Goal: Task Accomplishment & Management: Complete application form

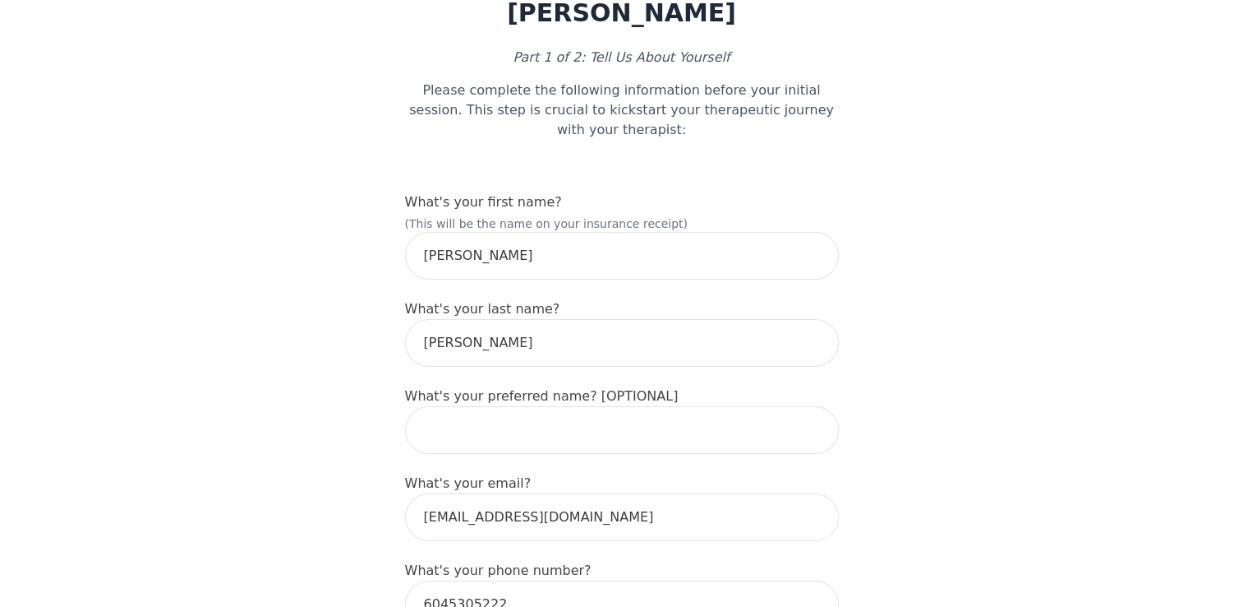
scroll to position [263, 0]
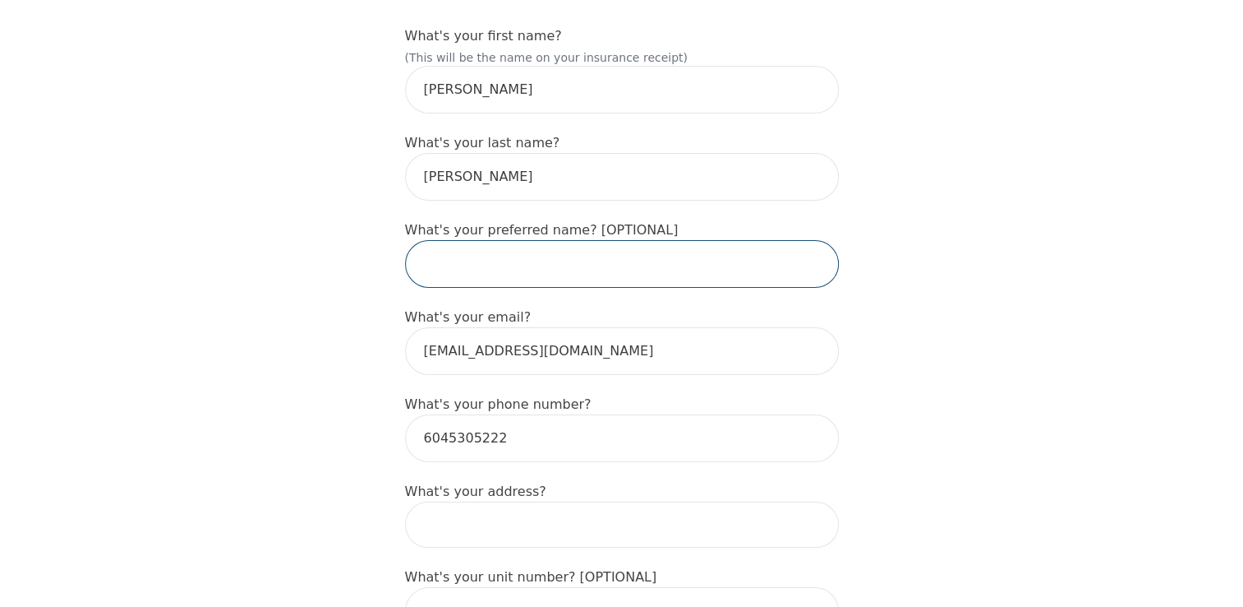
click at [542, 240] on input "text" at bounding box center [622, 264] width 434 height 48
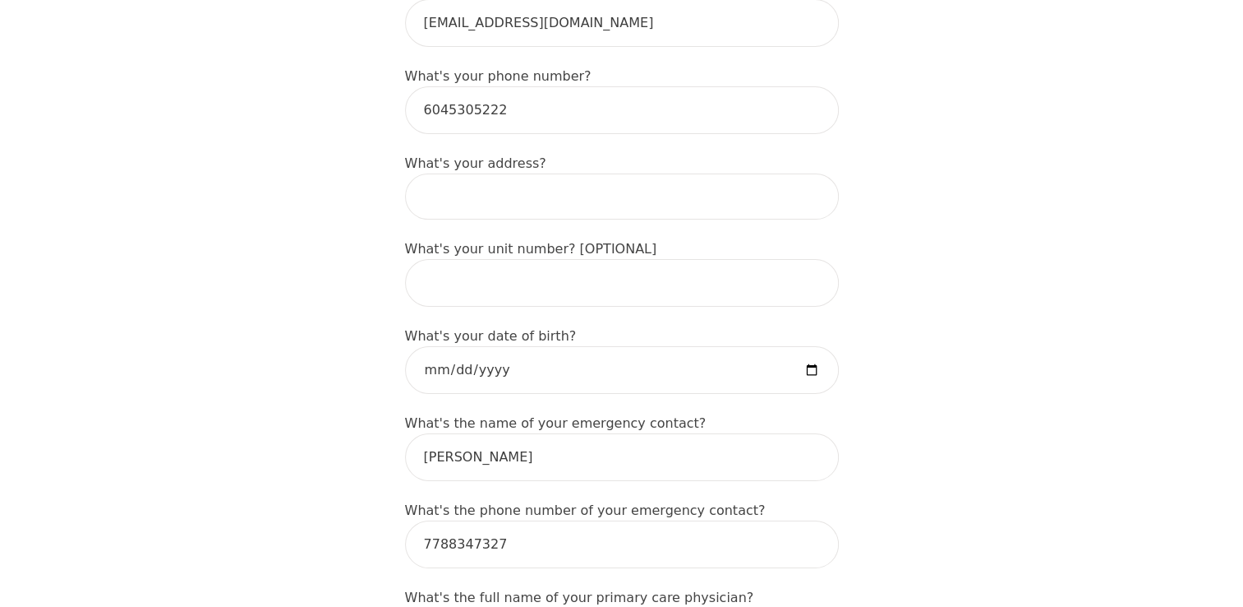
scroll to position [592, 0]
type input "[PERSON_NAME]"
click at [556, 173] on input at bounding box center [622, 196] width 434 height 46
type input "[STREET_ADDRESS][PERSON_NAME]"
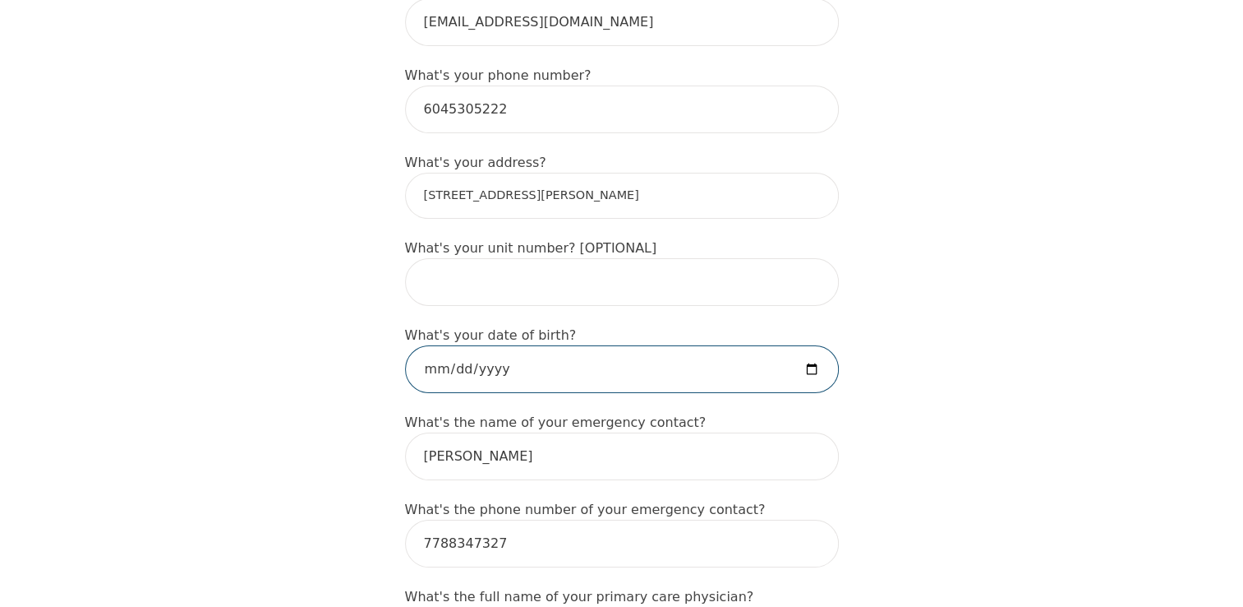
click at [549, 345] on input "date" at bounding box center [622, 369] width 434 height 48
type input "196807-04-09"
type input "196807-04-05"
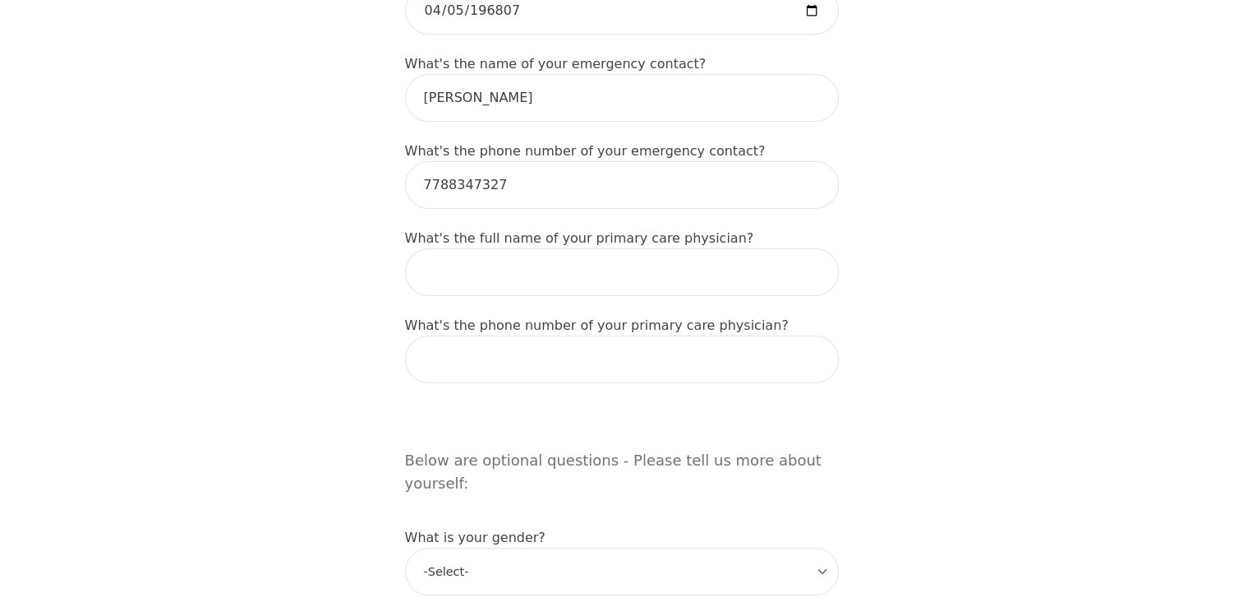
scroll to position [953, 0]
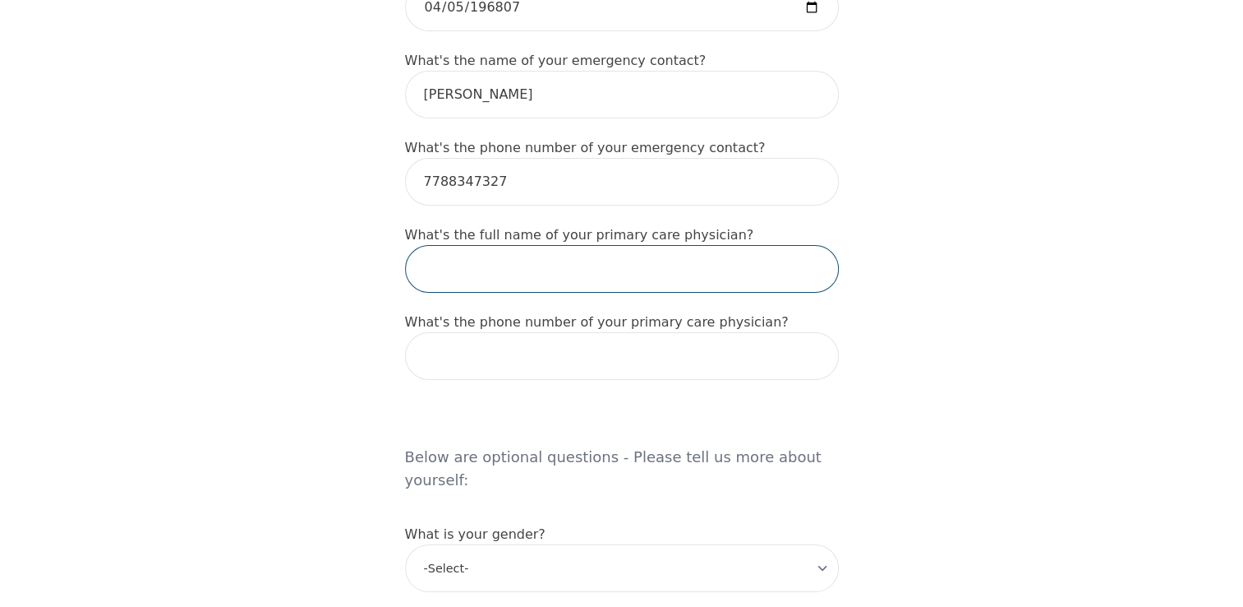
click at [552, 245] on input "text" at bounding box center [622, 269] width 434 height 48
type input "[PERSON_NAME]"
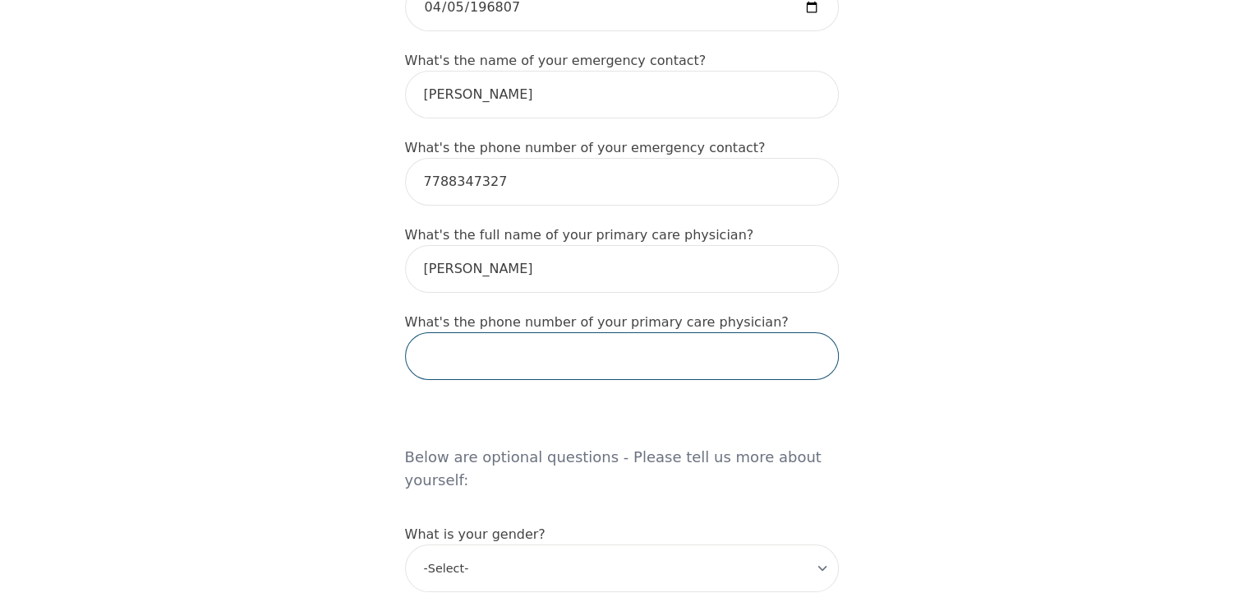
click at [674, 332] on input "tel" at bounding box center [622, 356] width 434 height 48
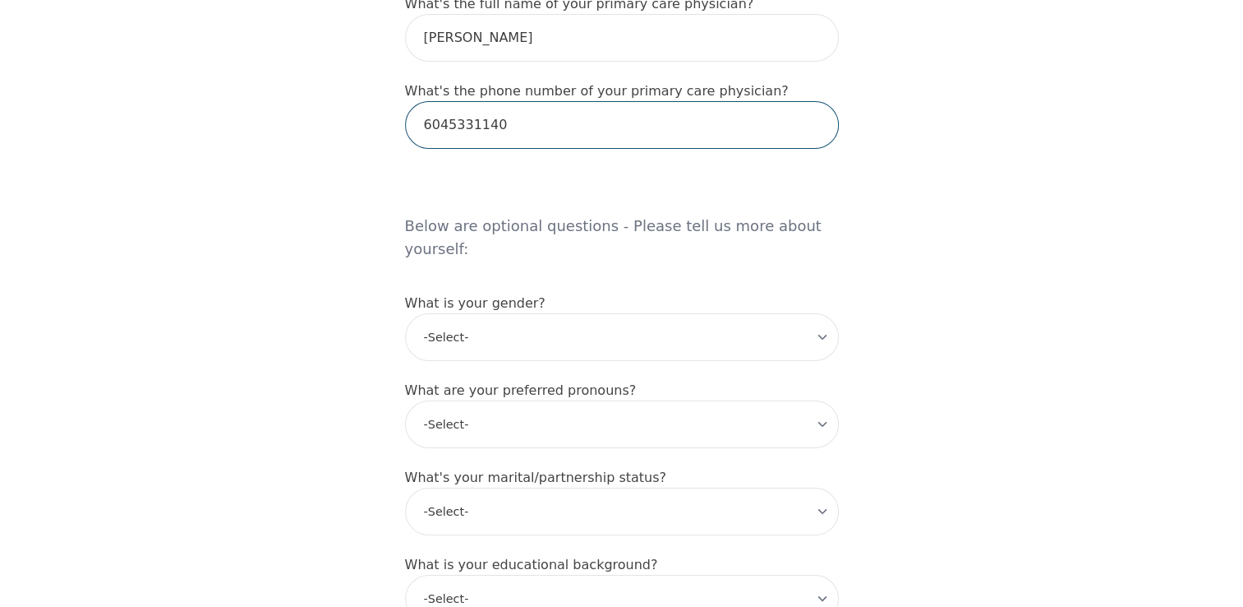
scroll to position [1190, 0]
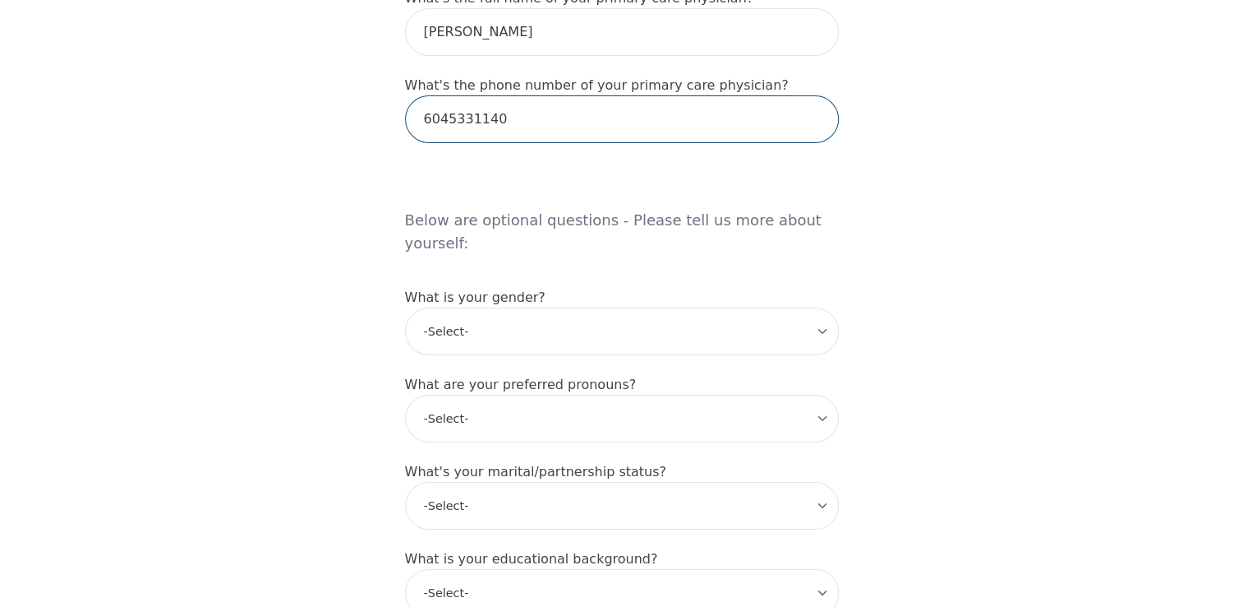
type input "6045331140"
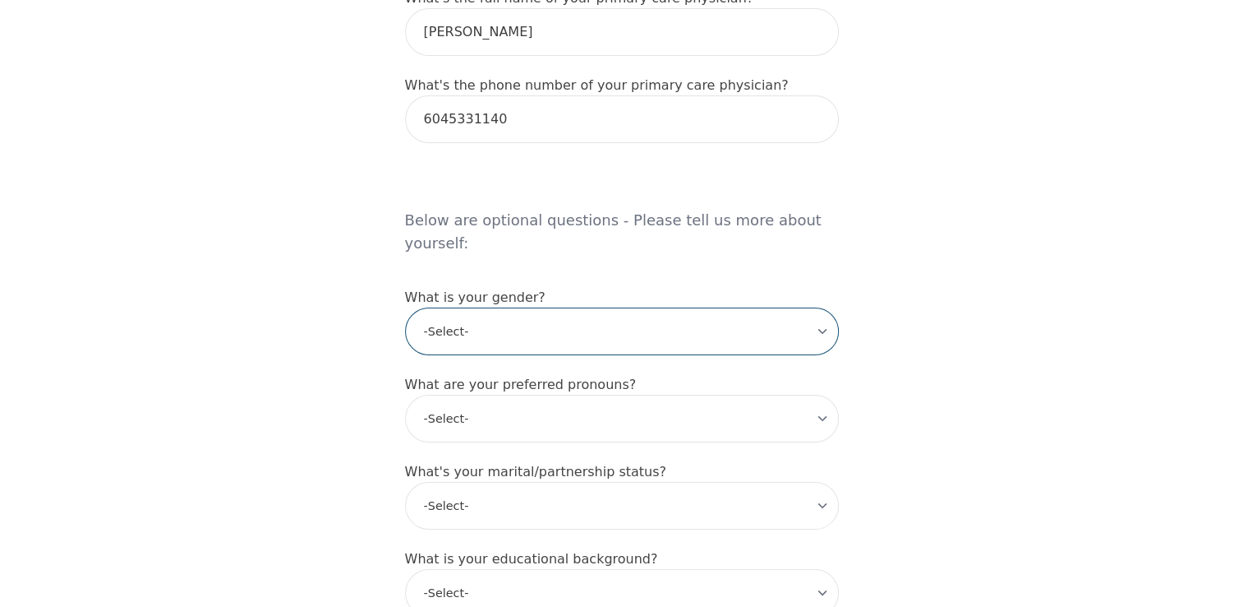
click at [477, 307] on select "-Select- [DEMOGRAPHIC_DATA] [DEMOGRAPHIC_DATA] [DEMOGRAPHIC_DATA] [DEMOGRAPHIC_…" at bounding box center [622, 331] width 434 height 48
select select "[DEMOGRAPHIC_DATA]"
click at [405, 307] on select "-Select- [DEMOGRAPHIC_DATA] [DEMOGRAPHIC_DATA] [DEMOGRAPHIC_DATA] [DEMOGRAPHIC_…" at bounding box center [622, 331] width 434 height 48
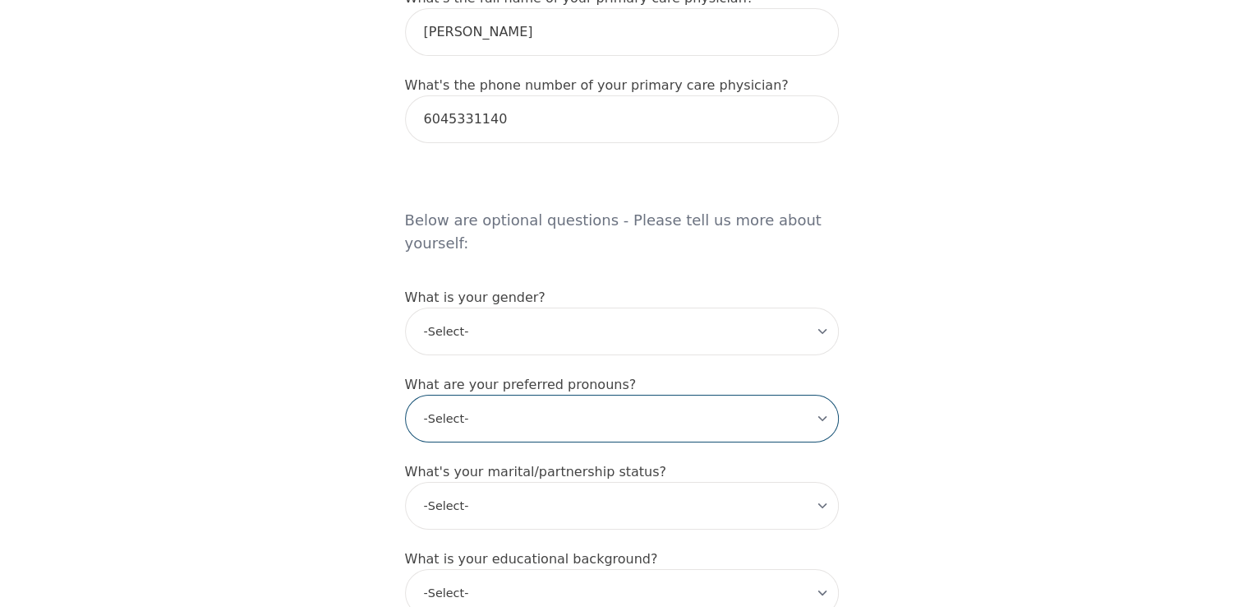
click at [574, 394] on select "-Select- he/him she/her they/them ze/zir xe/xem ey/em ve/ver tey/ter e/e per/pe…" at bounding box center [622, 418] width 434 height 48
select select "she/her"
click at [405, 394] on select "-Select- he/him she/her they/them ze/zir xe/xem ey/em ve/ver tey/ter e/e per/pe…" at bounding box center [622, 418] width 434 height 48
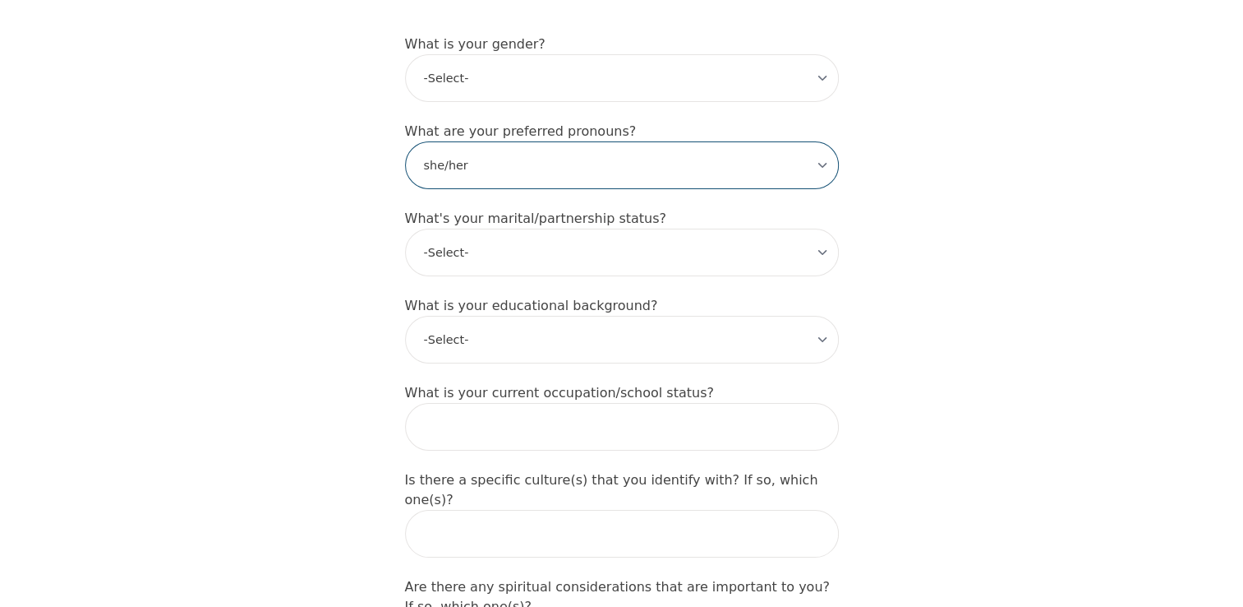
scroll to position [1486, 0]
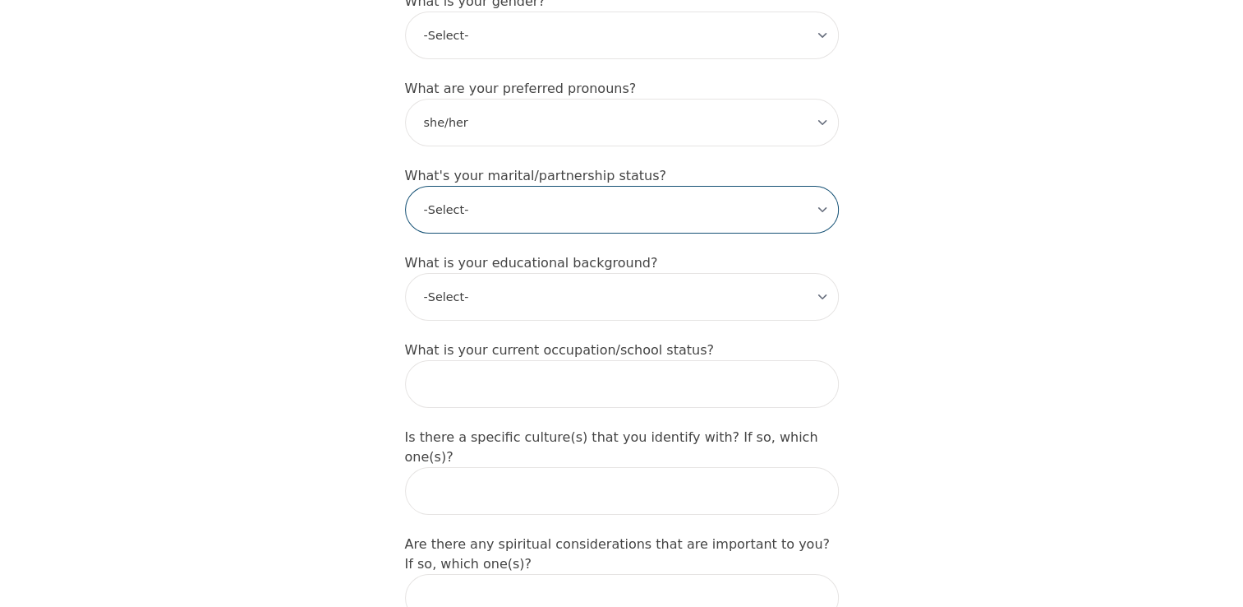
click at [483, 186] on select "-Select- Single Partnered Married Common Law Widowed Separated Divorced" at bounding box center [622, 210] width 434 height 48
select select "Single"
click at [405, 186] on select "-Select- Single Partnered Married Common Law Widowed Separated Divorced" at bounding box center [622, 210] width 434 height 48
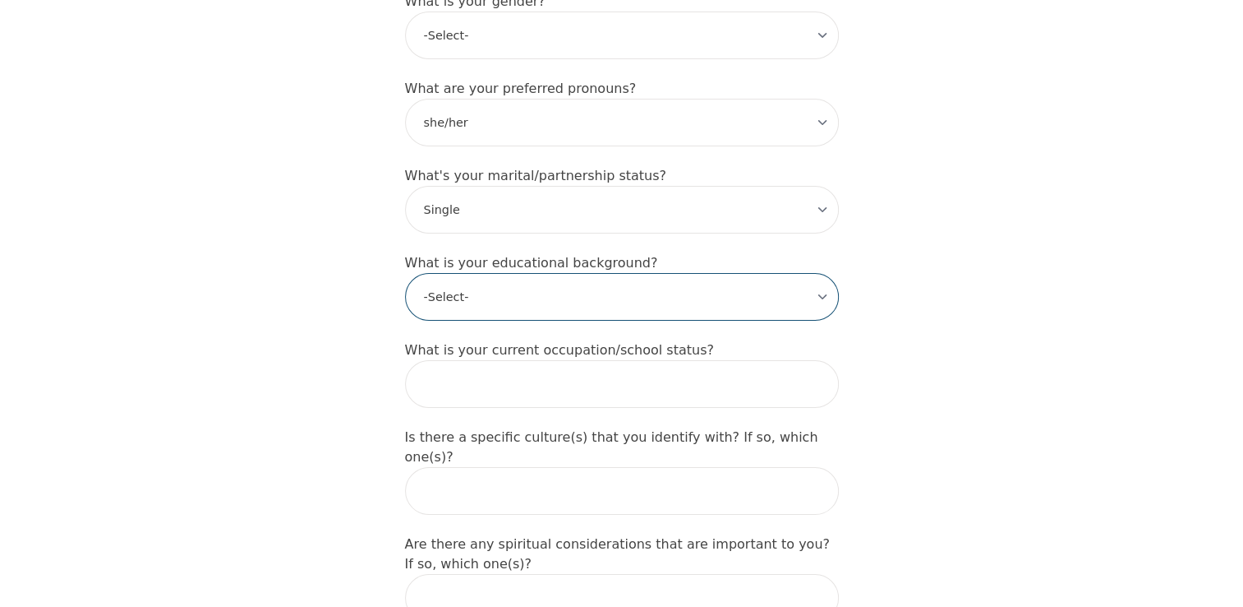
click at [751, 273] on select "-Select- Less than high school High school Associate degree Bachelor degree Mas…" at bounding box center [622, 297] width 434 height 48
select select "High school"
click at [405, 273] on select "-Select- Less than high school High school Associate degree Bachelor degree Mas…" at bounding box center [622, 297] width 434 height 48
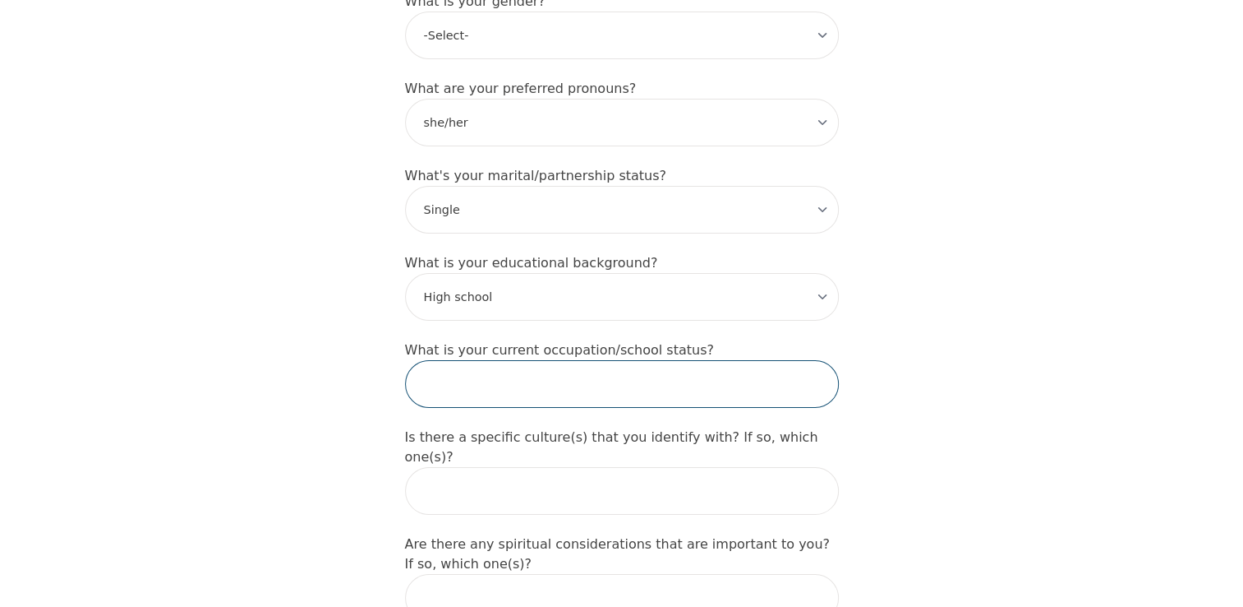
click at [511, 360] on input "text" at bounding box center [622, 384] width 434 height 48
type input "Retired"
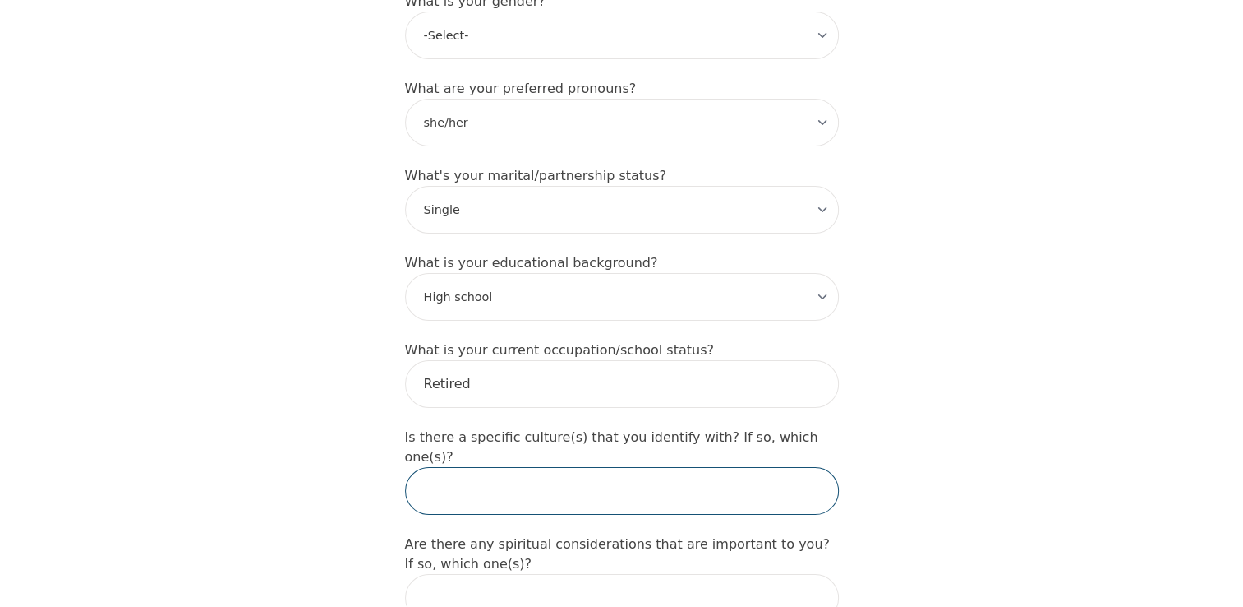
click at [567, 467] on input "text" at bounding box center [622, 491] width 434 height 48
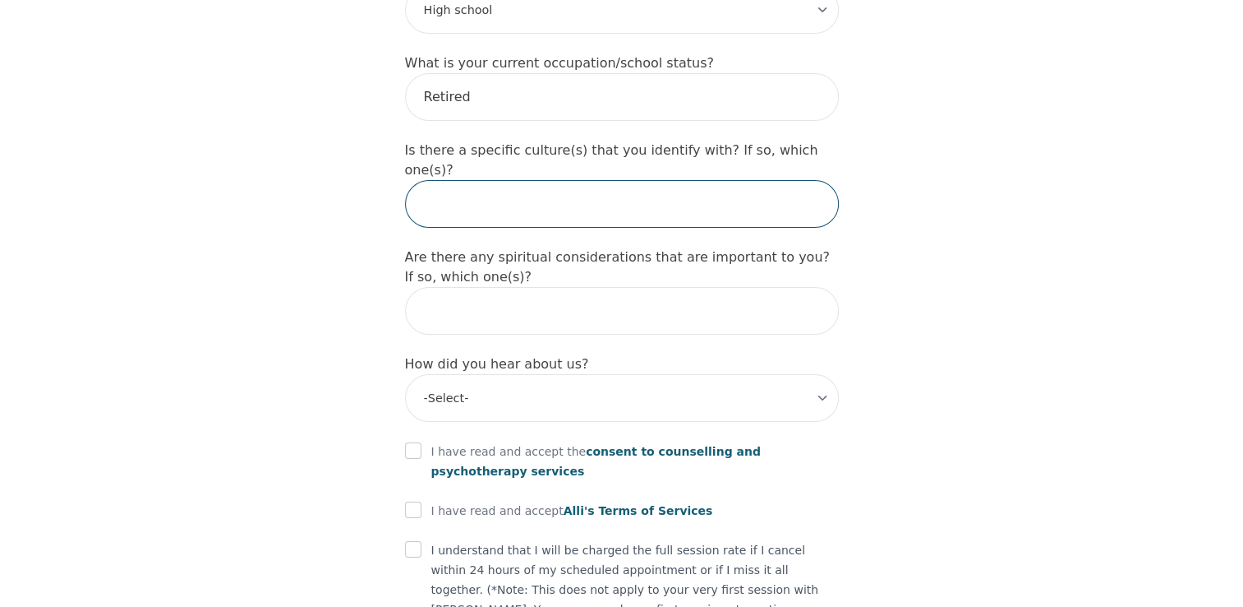
scroll to position [1782, 0]
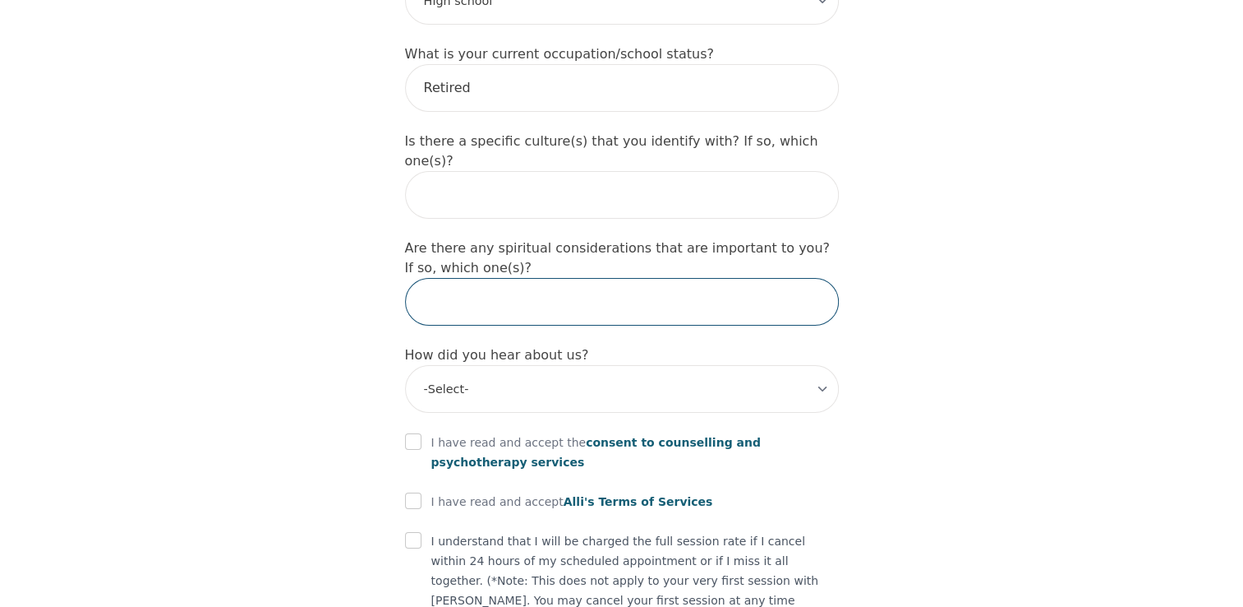
click at [524, 278] on input "text" at bounding box center [622, 302] width 434 height 48
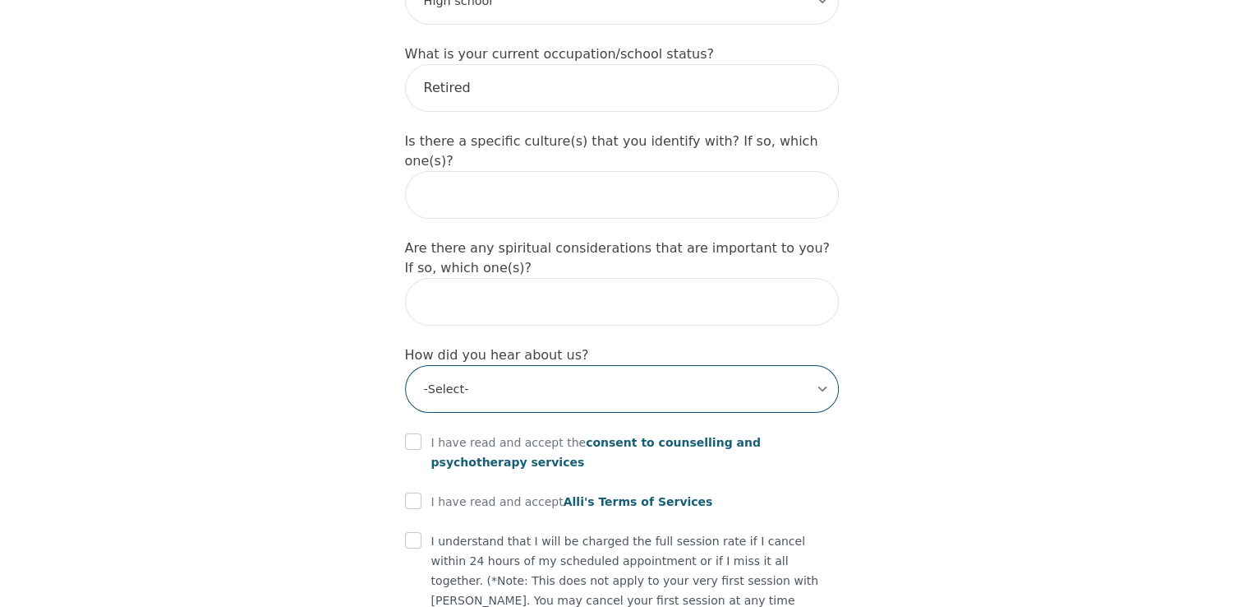
click at [525, 365] on select "-Select- Physician/Specialist Friend Facebook Instagram Google Search Google Ad…" at bounding box center [622, 389] width 434 height 48
select select "Facebook"
click at [405, 365] on select "-Select- Physician/Specialist Friend Facebook Instagram Google Search Google Ad…" at bounding box center [622, 389] width 434 height 48
click at [415, 433] on input "checkbox" at bounding box center [413, 441] width 16 height 16
checkbox input "true"
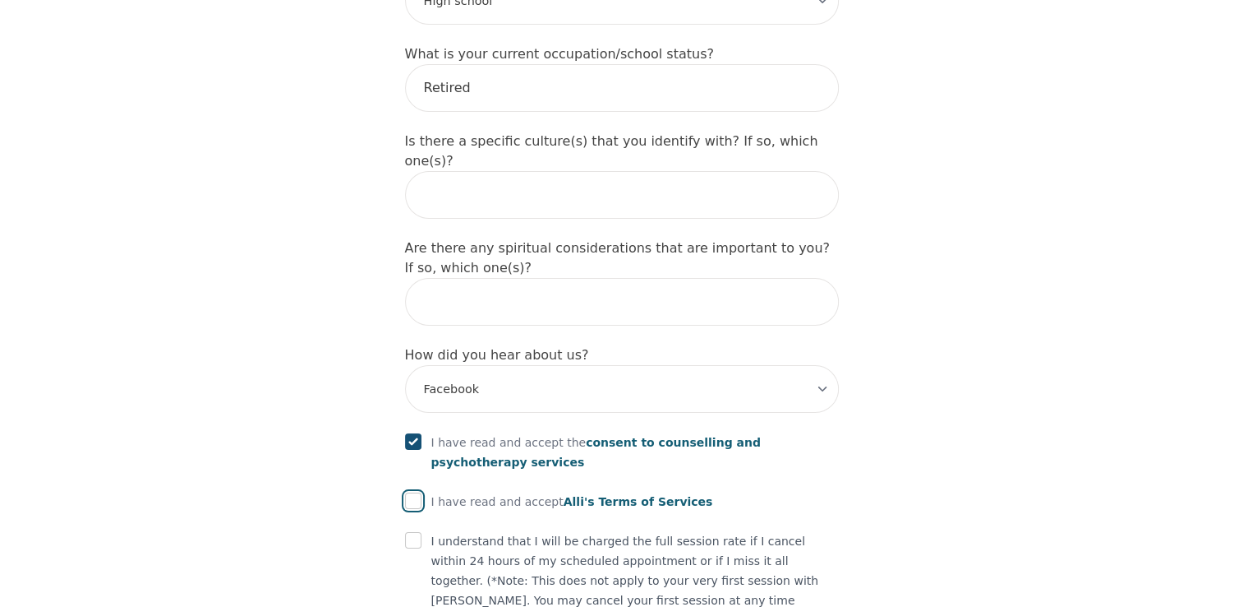
click at [408, 492] on input "checkbox" at bounding box center [413, 500] width 16 height 16
checkbox input "true"
click at [408, 532] on input "checkbox" at bounding box center [413, 540] width 16 height 16
checkbox input "true"
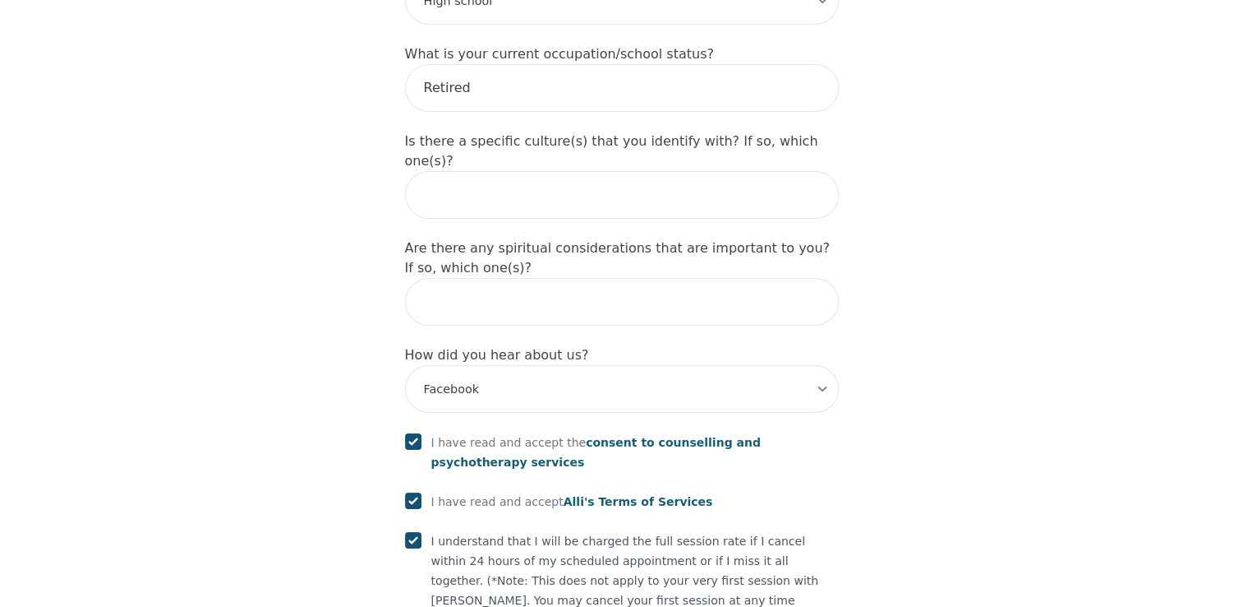
checkbox input "true"
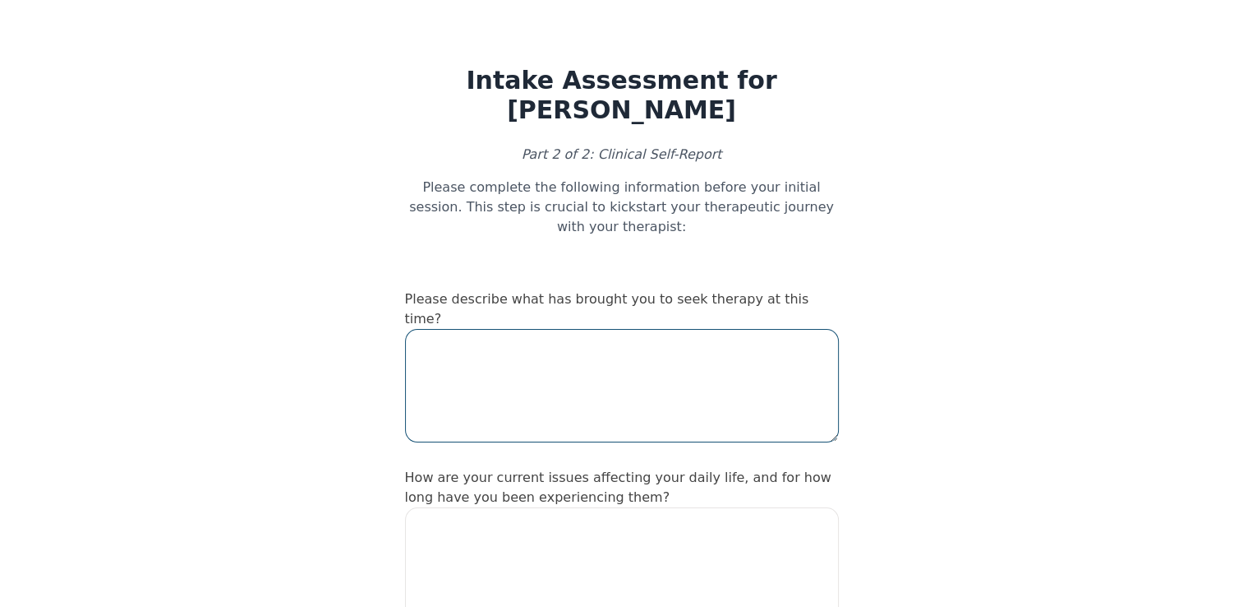
click at [555, 329] on textarea at bounding box center [622, 385] width 434 height 113
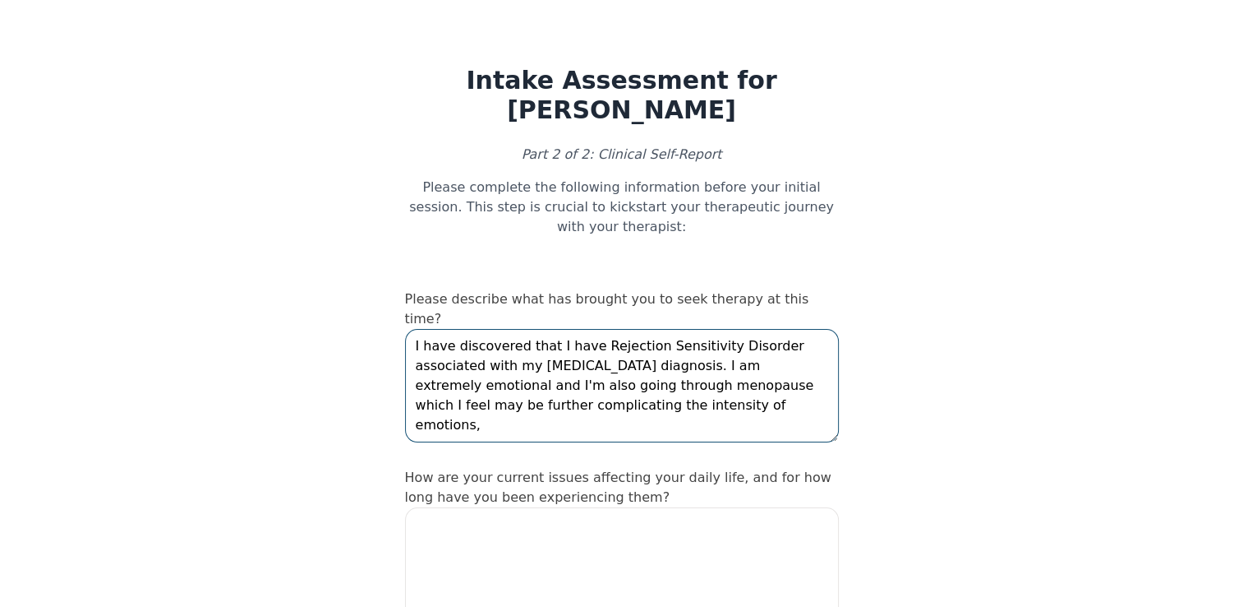
click at [488, 334] on textarea "I have discovered that I have Rejection Sensitivity Disorder associated with my…" at bounding box center [622, 385] width 434 height 113
click at [577, 343] on textarea "I have discovered that I have Rejection Sensitivity Disorder associated with my…" at bounding box center [622, 385] width 434 height 113
click at [585, 329] on textarea "I have discovered that I have Rejection Sensitivity Disorder associated with my…" at bounding box center [622, 385] width 434 height 113
click at [757, 329] on textarea "I have discovered that I have "Rejection Sensitivity Disorder associated with m…" at bounding box center [622, 385] width 434 height 113
click at [733, 331] on textarea "I have discovered that I have "Rejection Sensitivity Dysphoria" associated with…" at bounding box center [622, 385] width 434 height 113
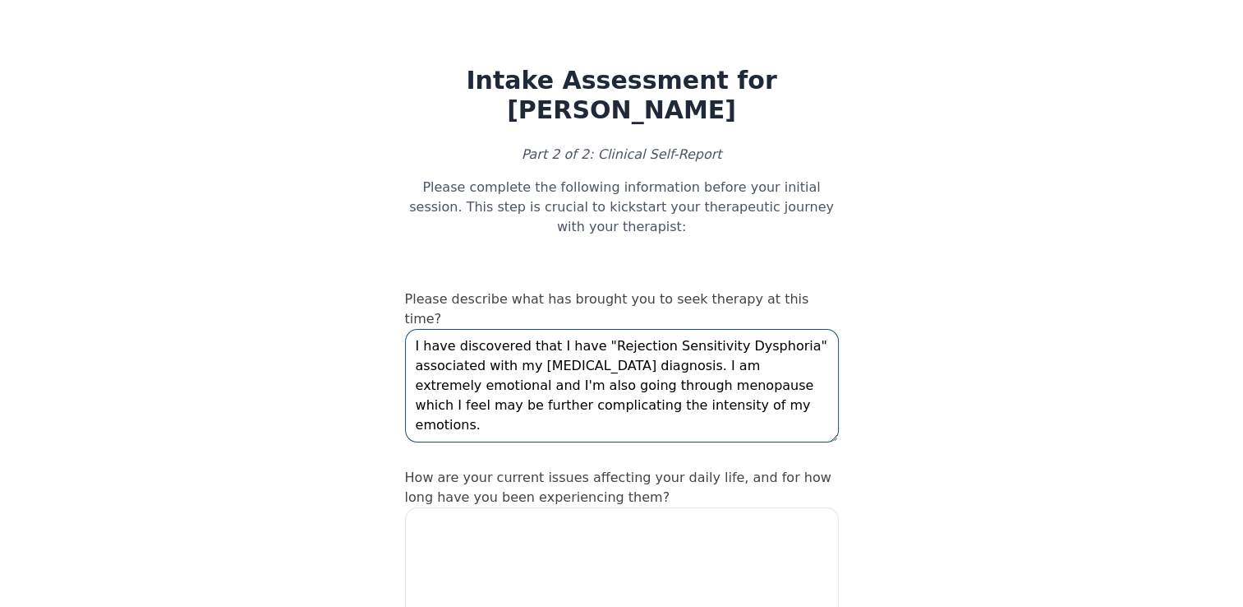
type textarea "I have discovered that I have "Rejection Sensitivity Dysphoria" associated with…"
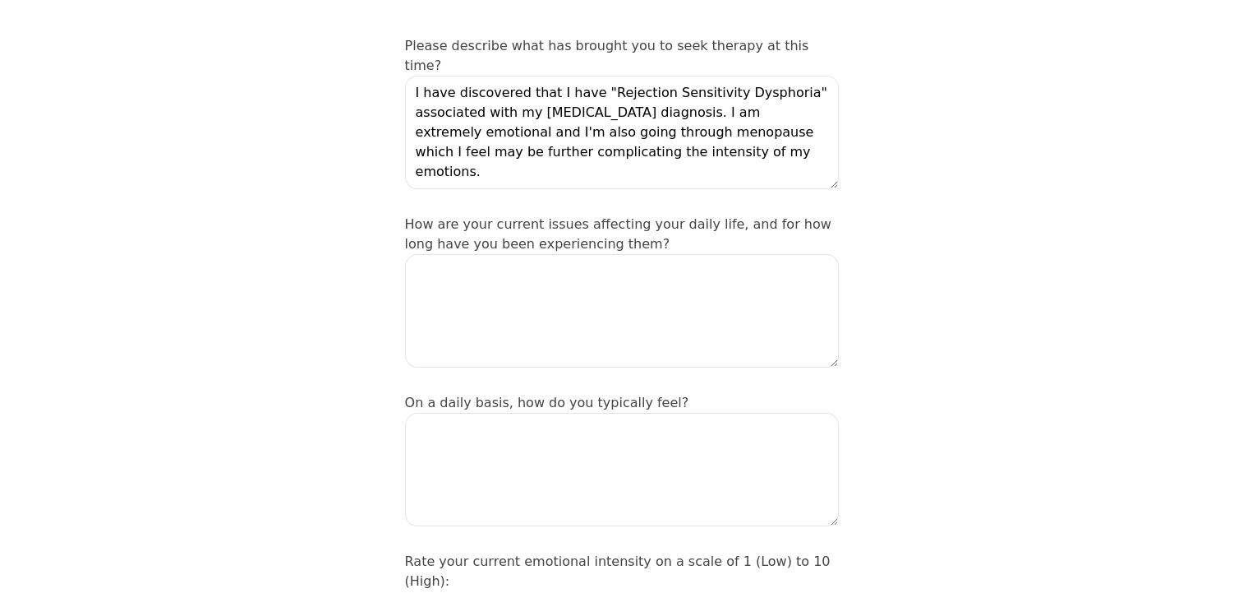
scroll to position [263, 0]
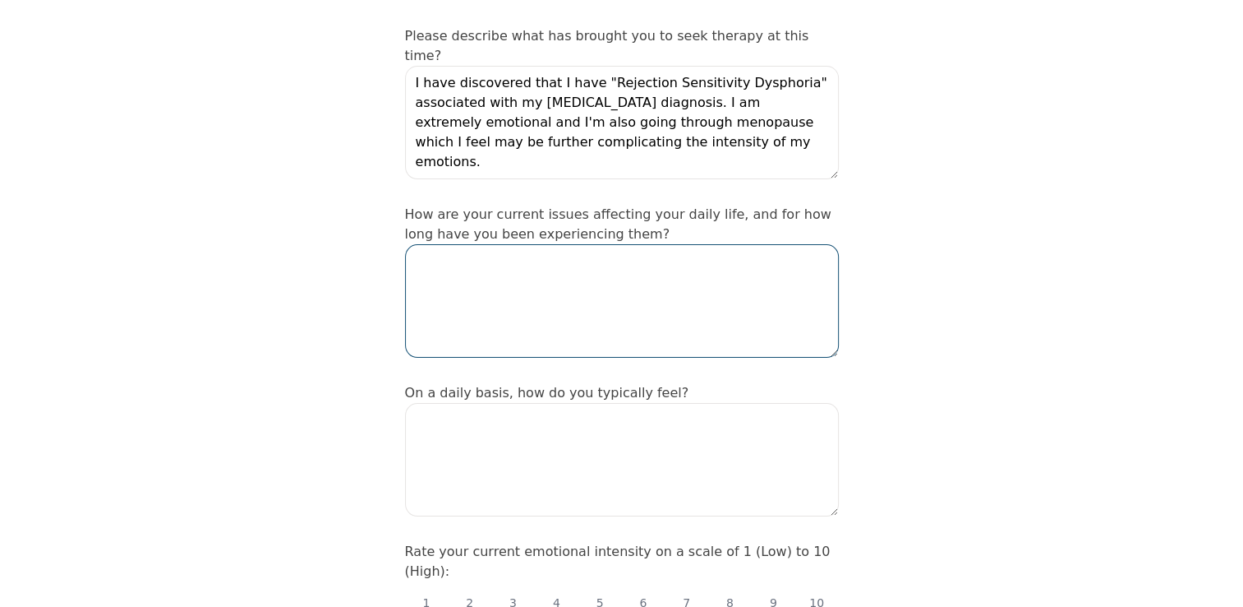
click at [654, 244] on textarea at bounding box center [622, 300] width 434 height 113
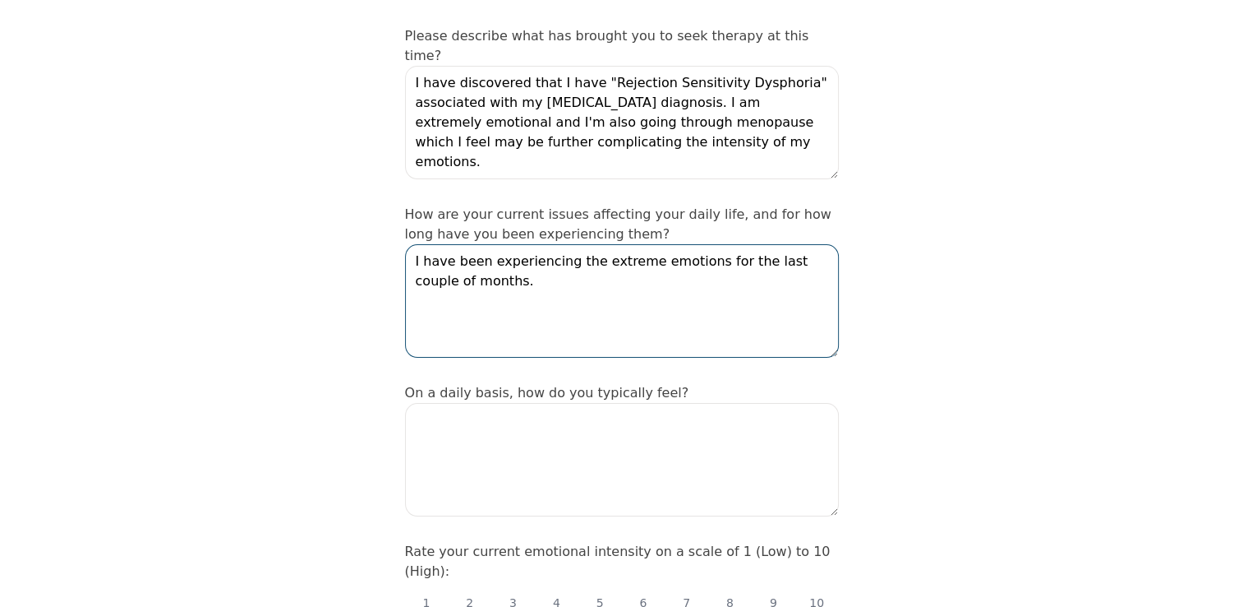
type textarea "I have been experiencing the extreme emotions for the last couple of months."
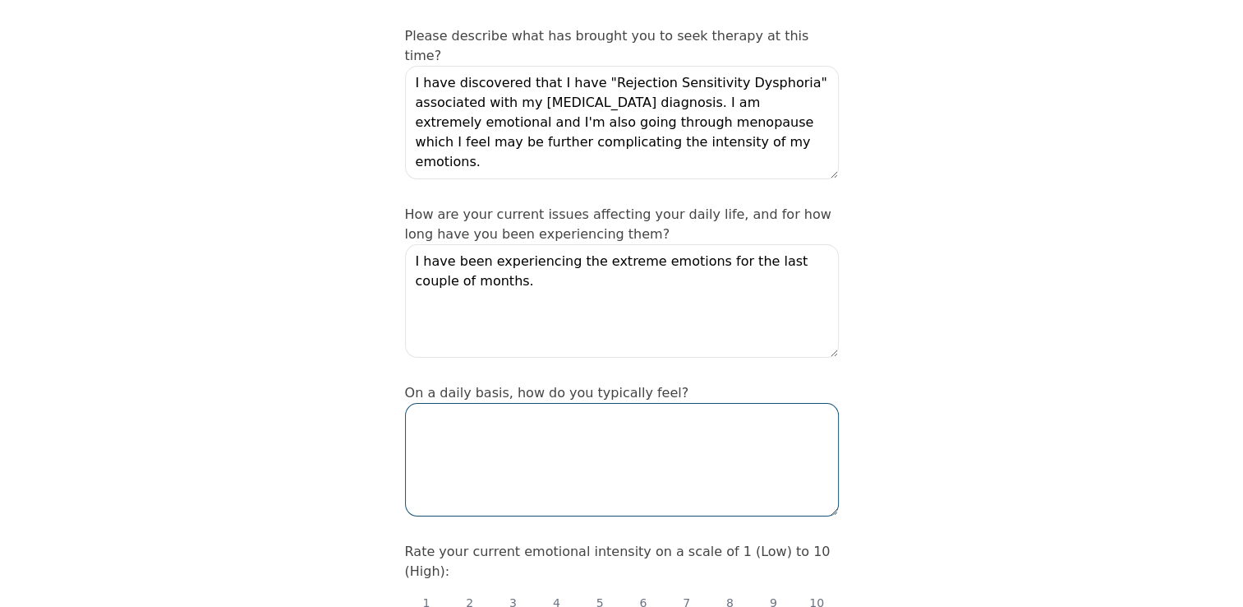
click at [480, 403] on textarea at bounding box center [622, 459] width 434 height 113
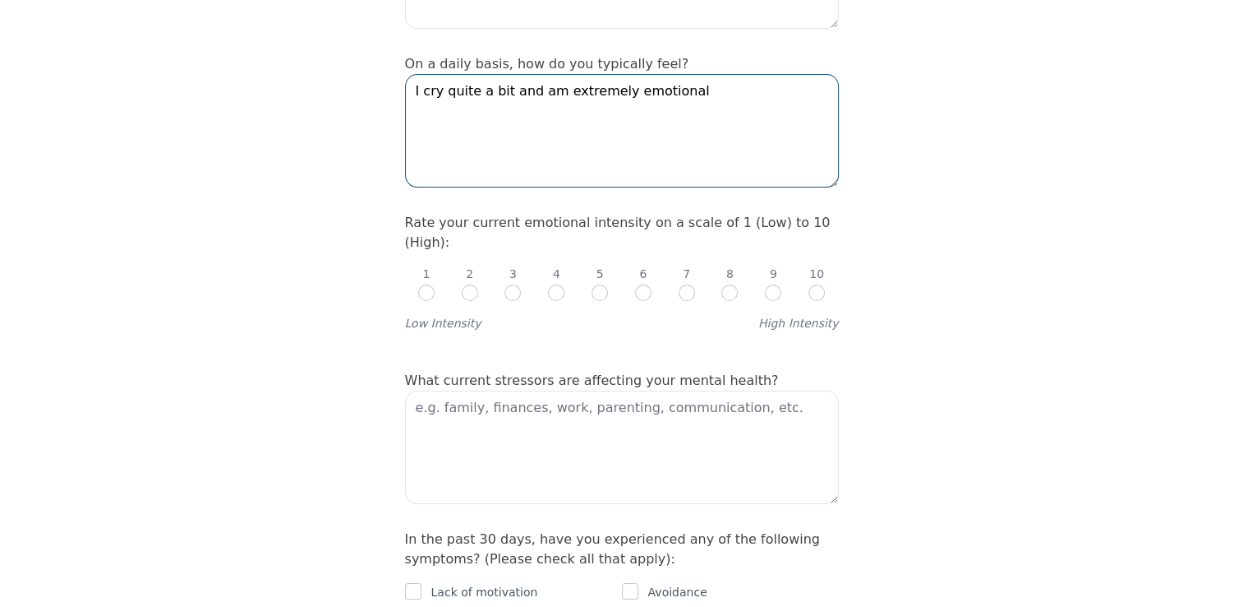
scroll to position [625, 0]
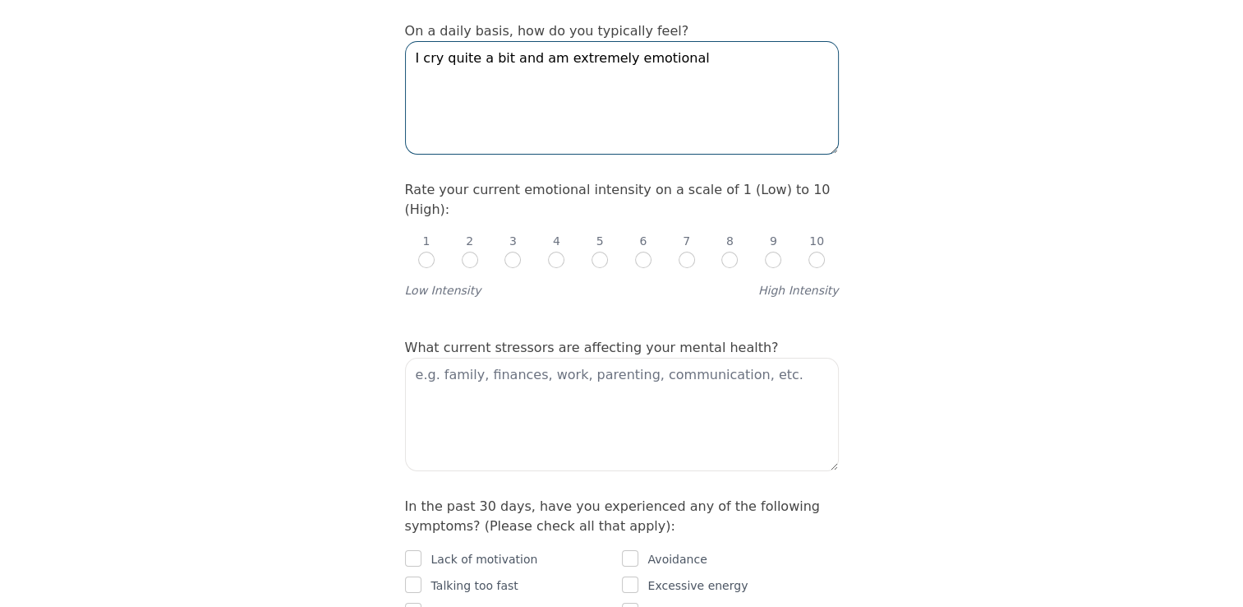
type textarea "I cry quite a bit and am extremely emotional"
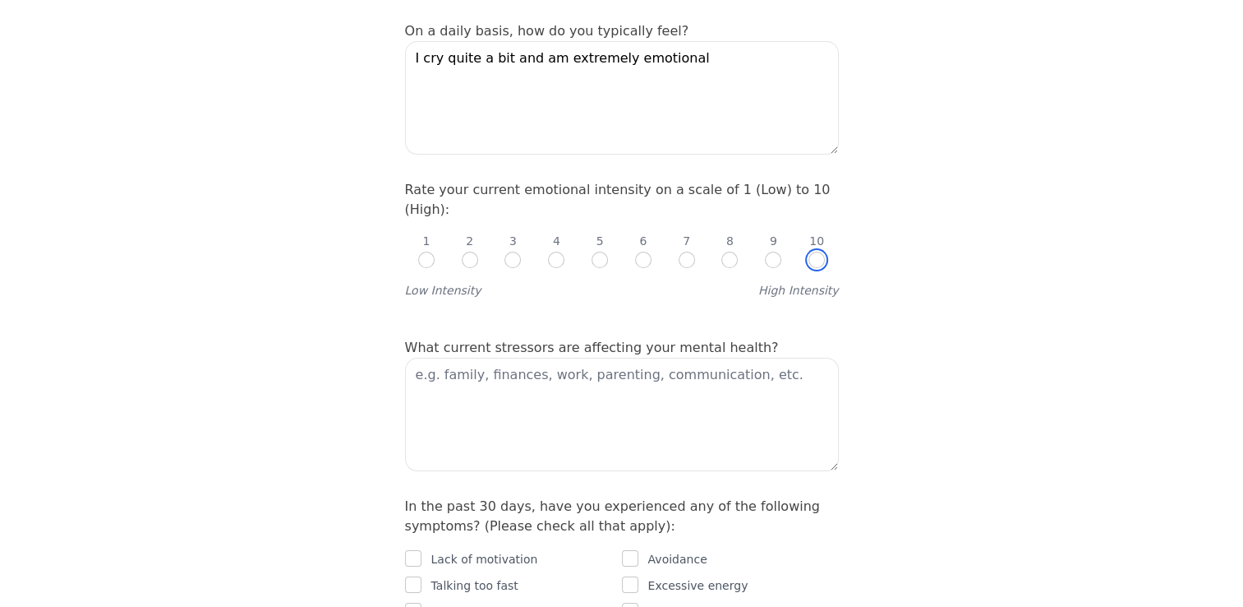
click at [817, 251] on input "radio" at bounding box center [817, 259] width 16 height 16
radio input "true"
click at [477, 357] on textarea at bounding box center [622, 413] width 434 height 113
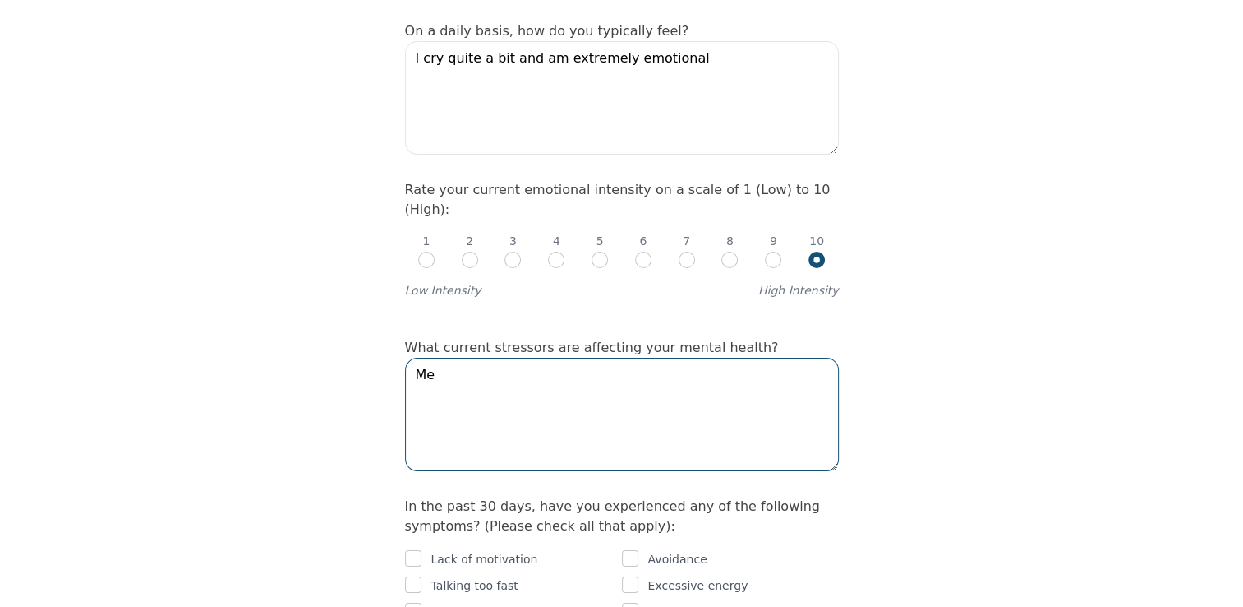
type textarea "M"
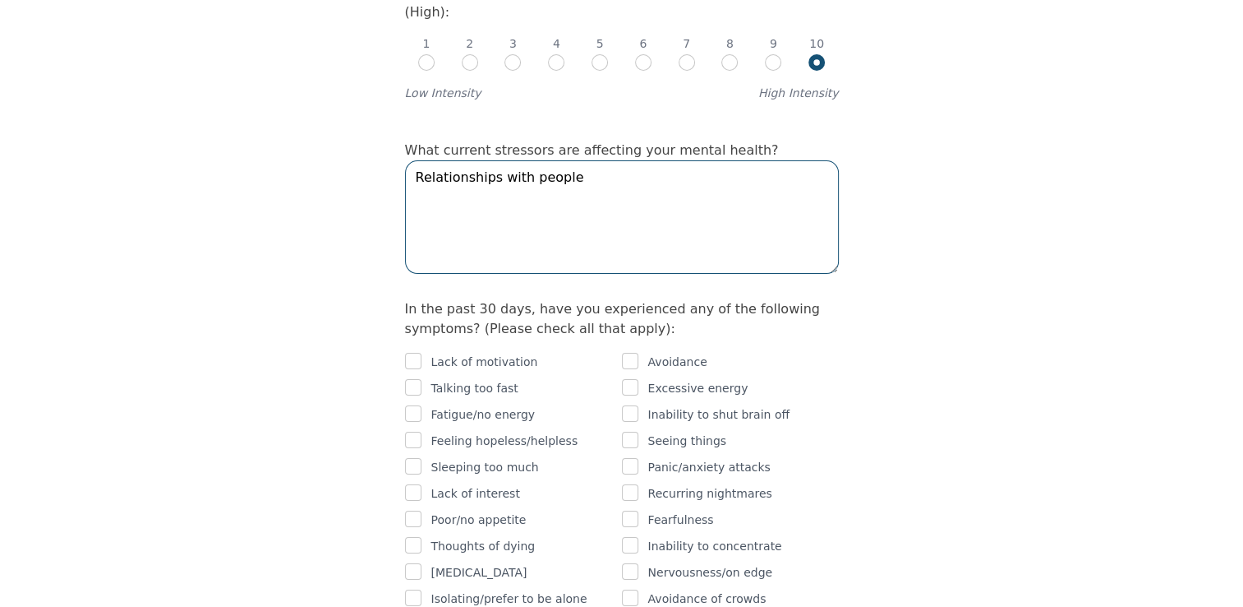
scroll to position [767, 0]
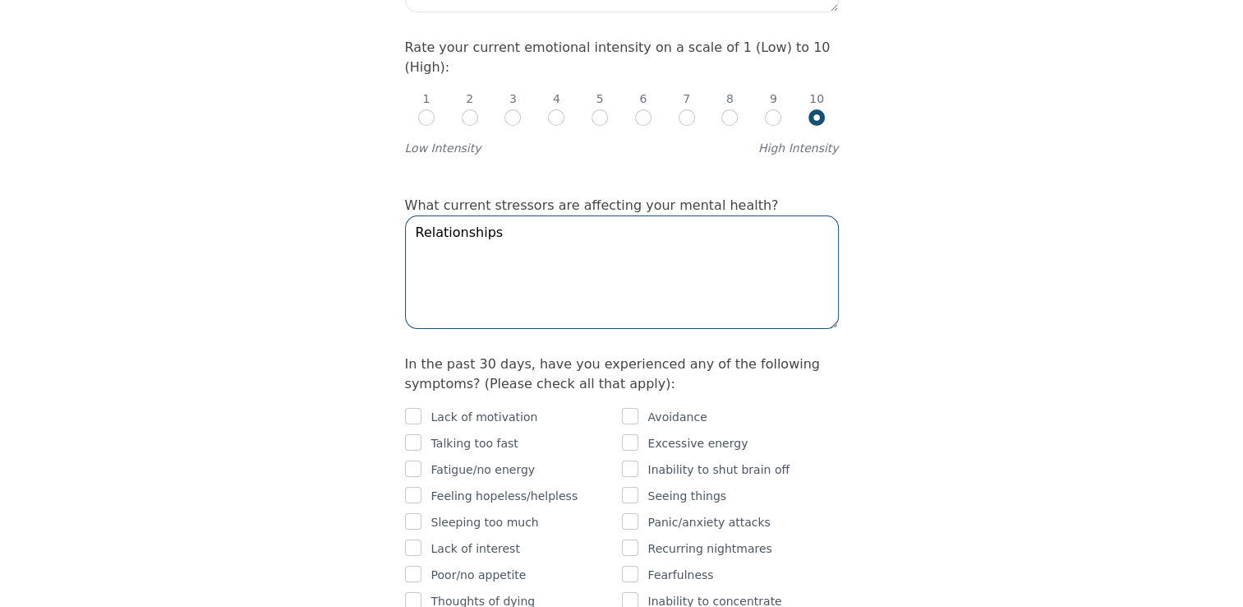
type textarea "Relationships"
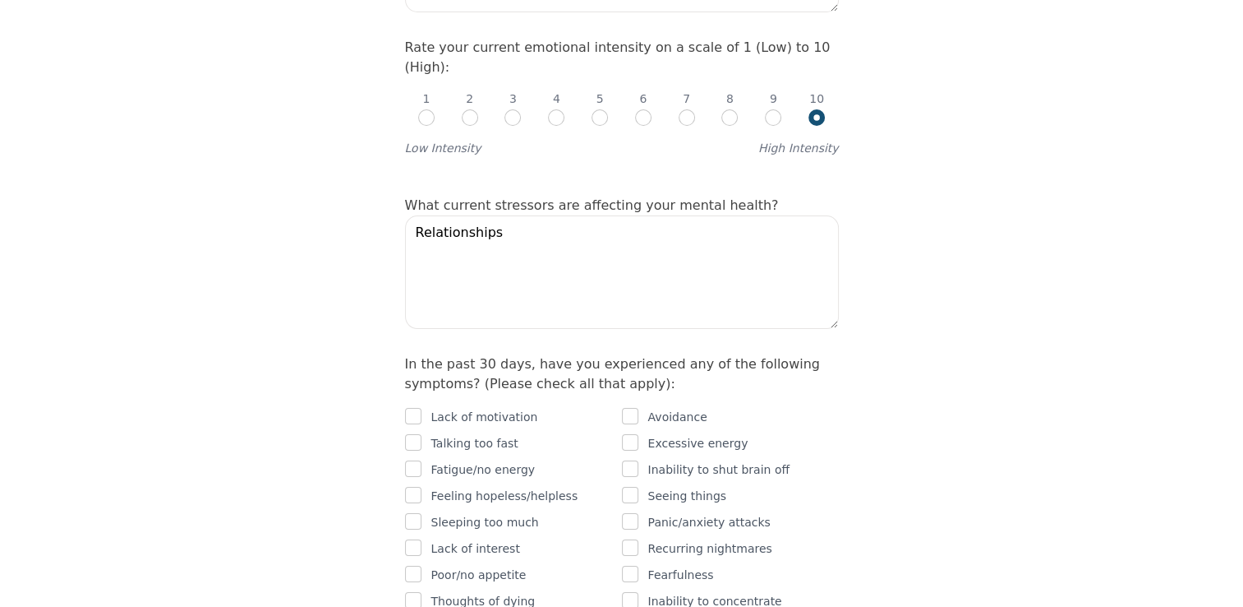
drag, startPoint x: 1246, startPoint y: 294, endPoint x: 907, endPoint y: 439, distance: 368.2
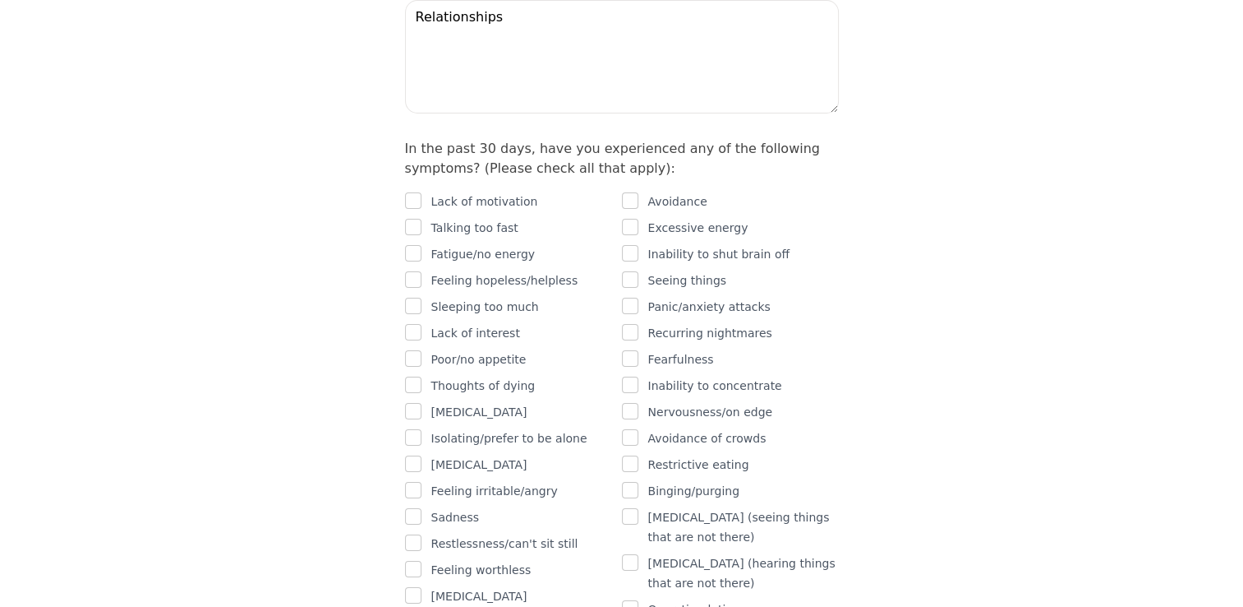
scroll to position [997, 0]
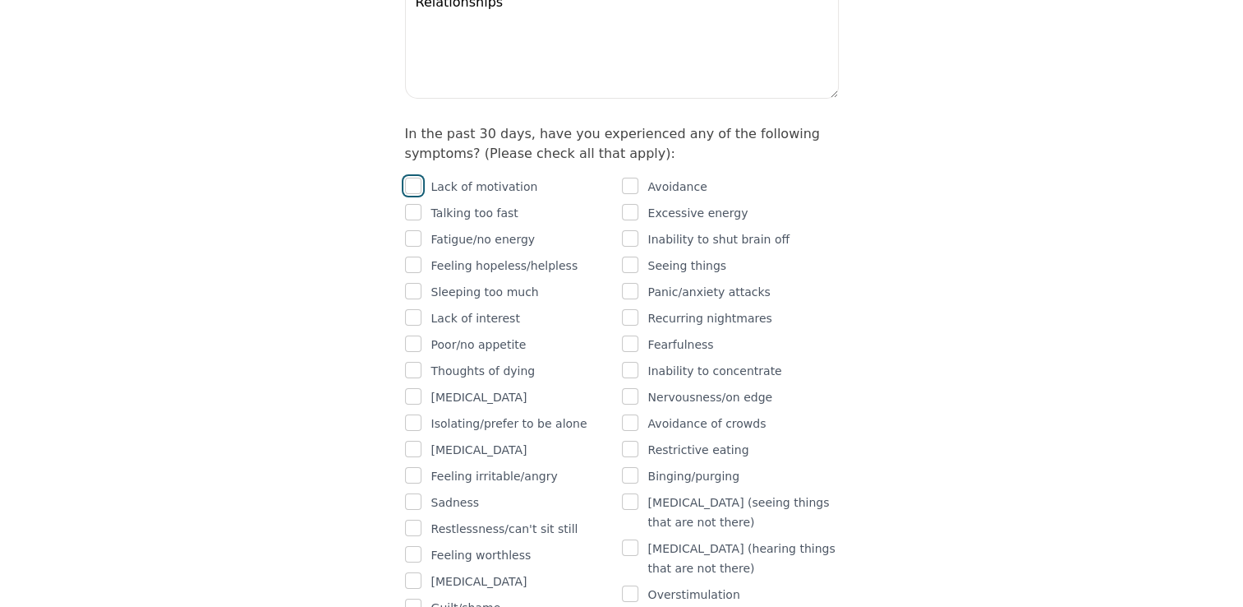
click at [414, 178] on input "checkbox" at bounding box center [413, 186] width 16 height 16
checkbox input "true"
click at [415, 204] on input "checkbox" at bounding box center [413, 212] width 16 height 16
checkbox input "true"
click at [630, 178] on input "checkbox" at bounding box center [630, 186] width 16 height 16
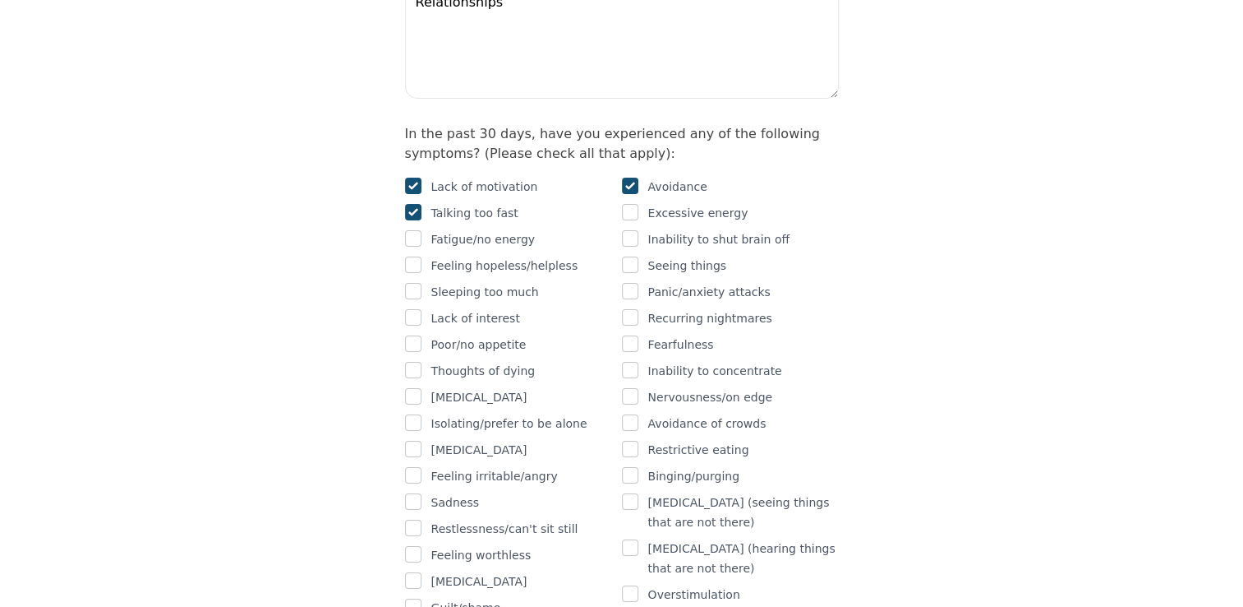
checkbox input "true"
click at [413, 230] on input "checkbox" at bounding box center [413, 238] width 16 height 16
checkbox input "true"
click at [630, 230] on input "checkbox" at bounding box center [630, 238] width 16 height 16
checkbox input "true"
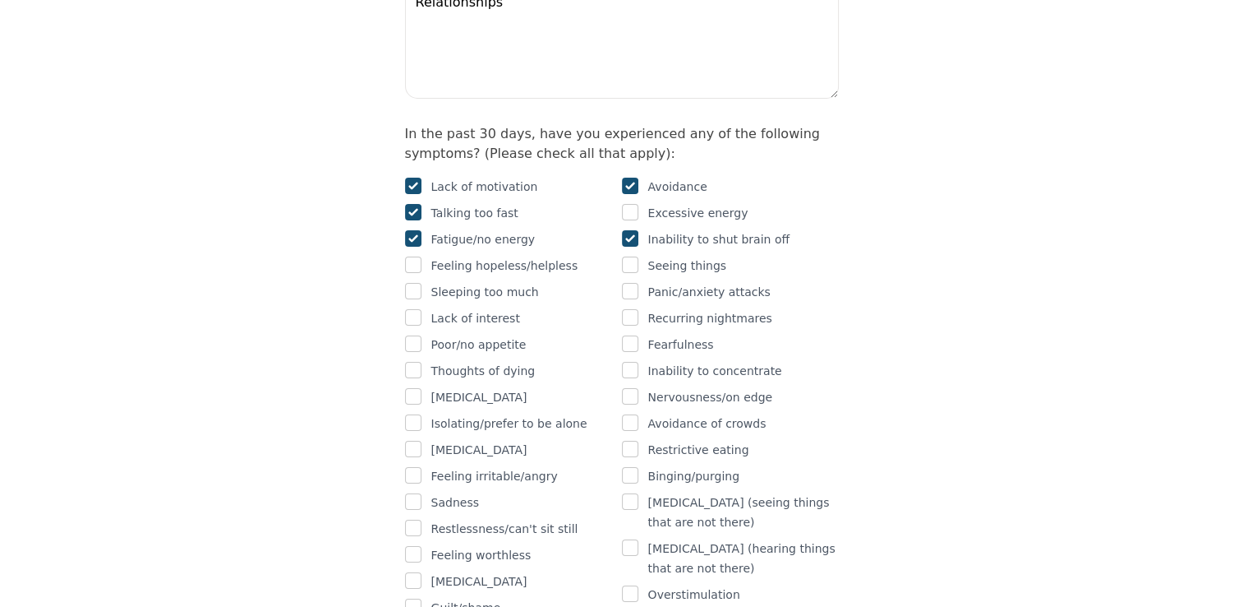
click at [421, 256] on div "Feeling hopeless/helpless" at bounding box center [513, 266] width 217 height 20
click at [411, 256] on input "checkbox" at bounding box center [413, 264] width 16 height 16
checkbox input "true"
click at [412, 283] on input "checkbox" at bounding box center [413, 291] width 16 height 16
checkbox input "true"
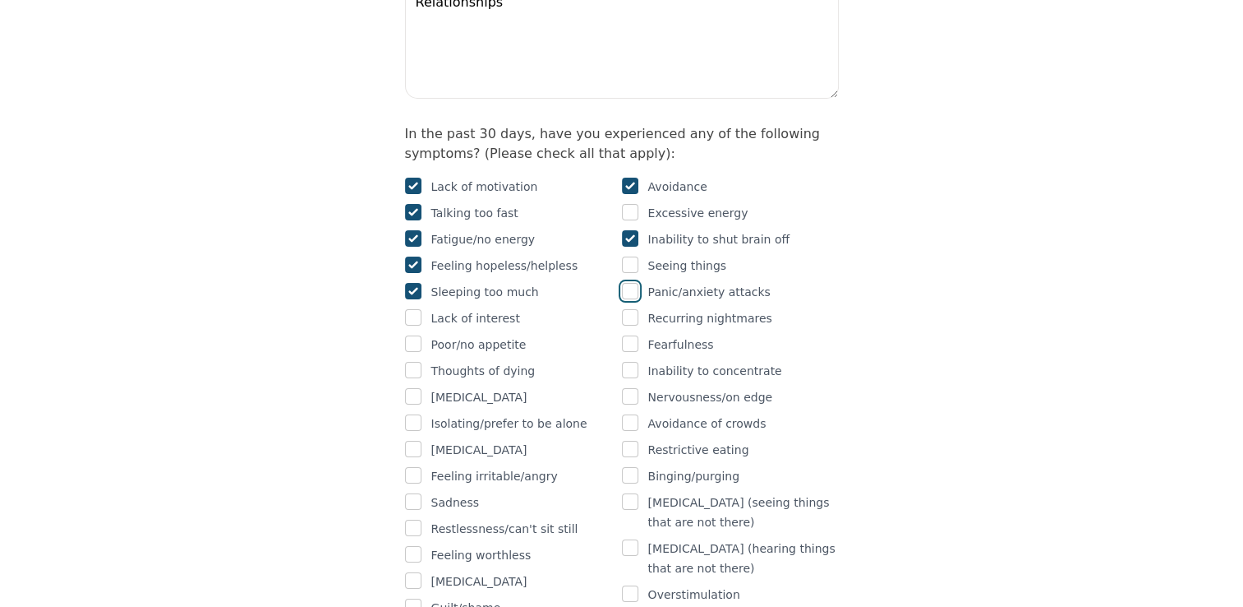
click at [631, 283] on input "checkbox" at bounding box center [630, 291] width 16 height 16
checkbox input "true"
click at [411, 309] on input "checkbox" at bounding box center [413, 317] width 16 height 16
checkbox input "true"
click at [628, 362] on input "checkbox" at bounding box center [630, 370] width 16 height 16
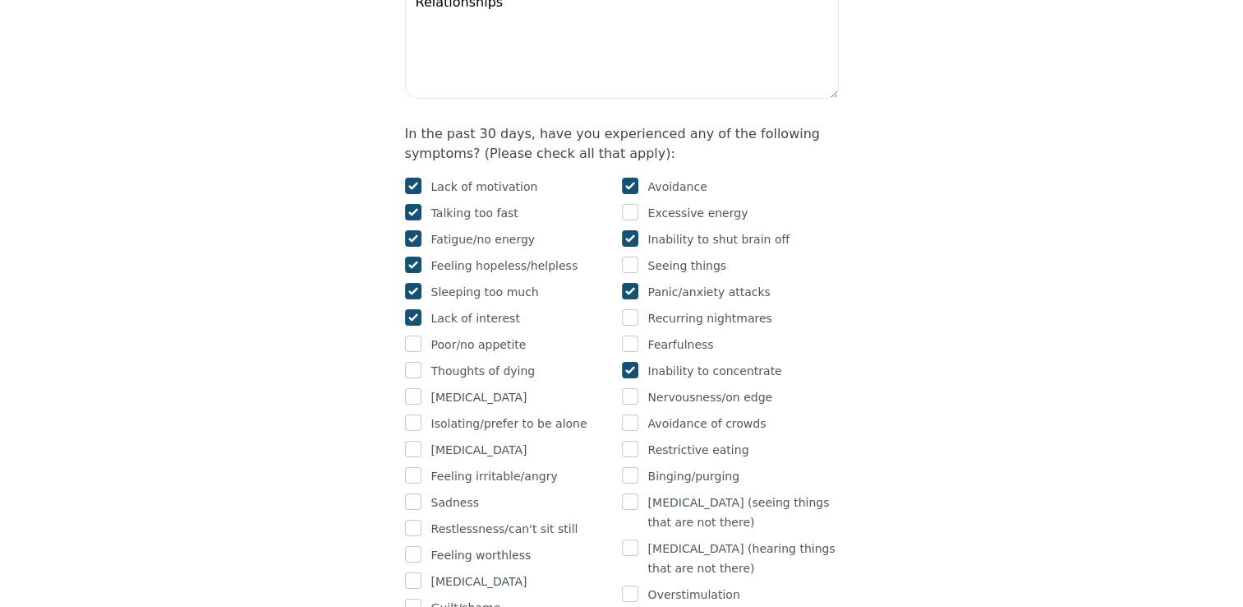
checkbox input "true"
click at [631, 388] on input "checkbox" at bounding box center [630, 396] width 16 height 16
checkbox input "true"
click at [411, 414] on input "checkbox" at bounding box center [413, 422] width 16 height 16
checkbox input "true"
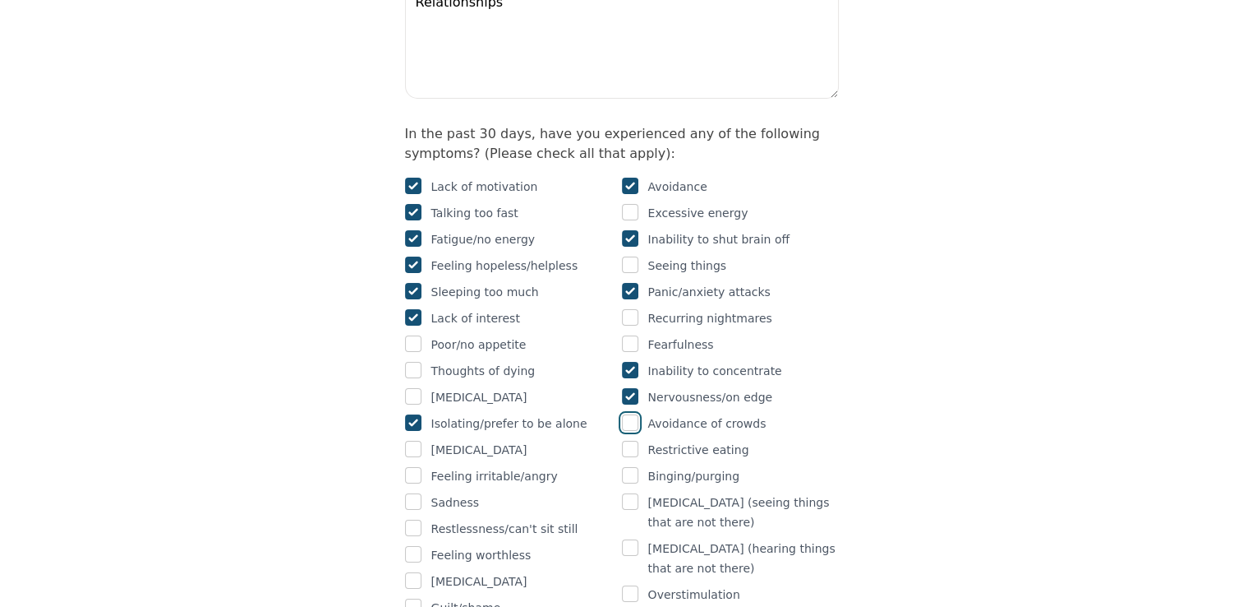
click at [630, 414] on input "checkbox" at bounding box center [630, 422] width 16 height 16
checkbox input "true"
click at [414, 440] on input "checkbox" at bounding box center [413, 448] width 16 height 16
checkbox input "true"
click at [407, 467] on input "checkbox" at bounding box center [413, 475] width 16 height 16
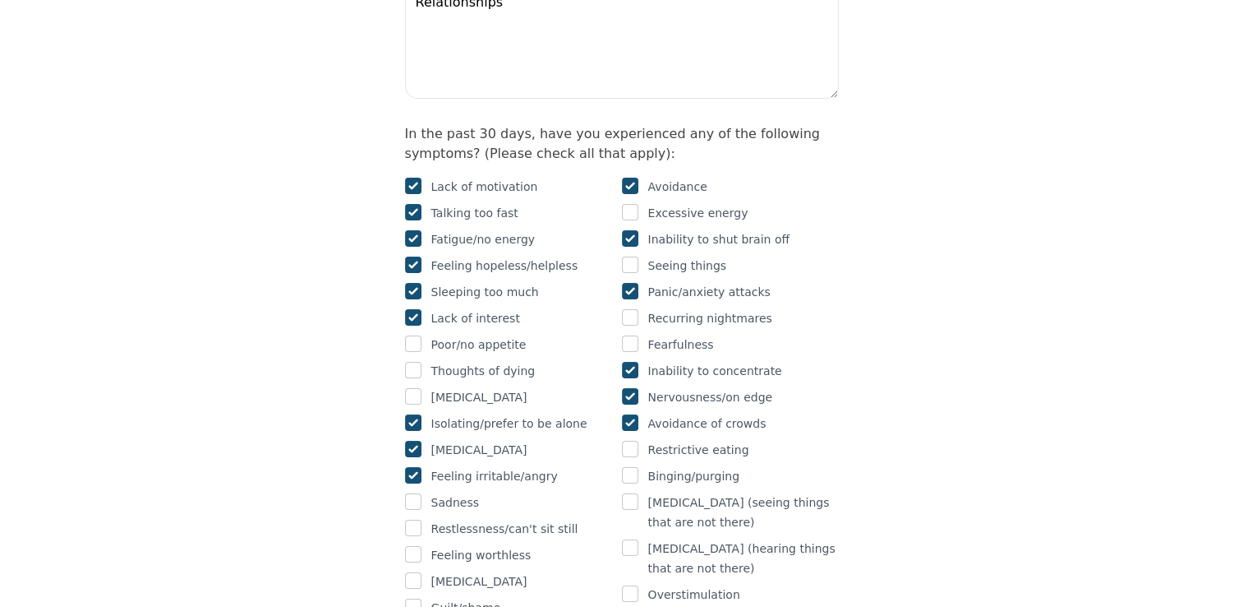
checkbox input "true"
click at [413, 493] on input "checkbox" at bounding box center [413, 501] width 16 height 16
checkbox input "true"
click at [414, 519] on input "checkbox" at bounding box center [413, 527] width 16 height 16
checkbox input "true"
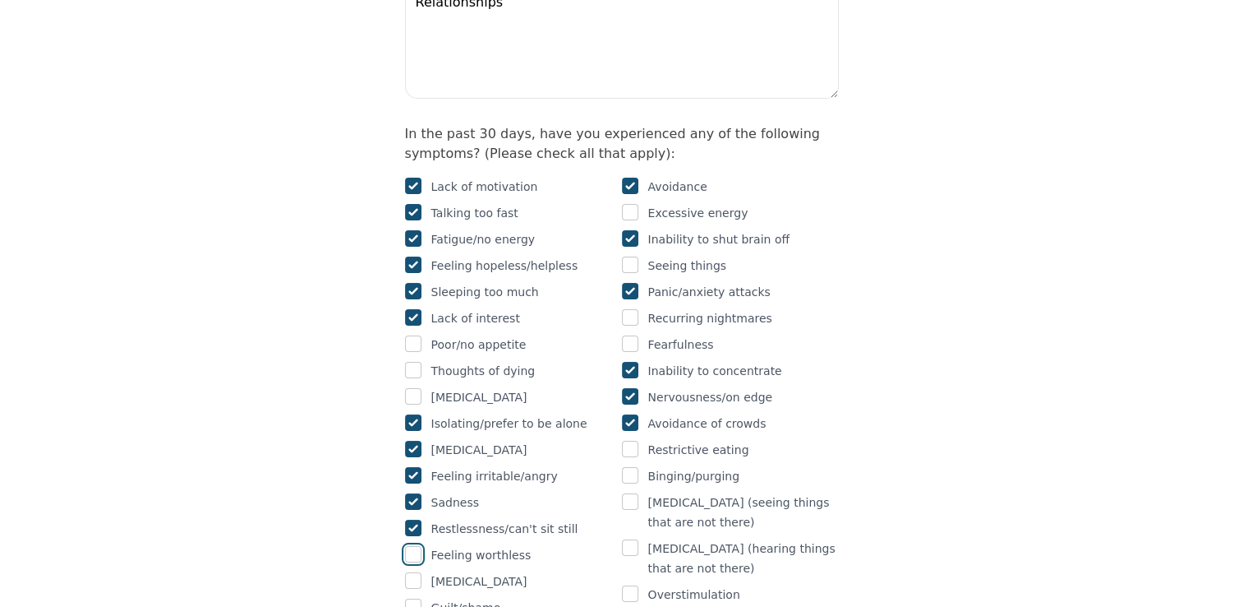
click at [411, 546] on input "checkbox" at bounding box center [413, 554] width 16 height 16
checkbox input "true"
click at [413, 572] on input "checkbox" at bounding box center [413, 580] width 16 height 16
checkbox input "true"
click at [413, 598] on input "checkbox" at bounding box center [413, 606] width 16 height 16
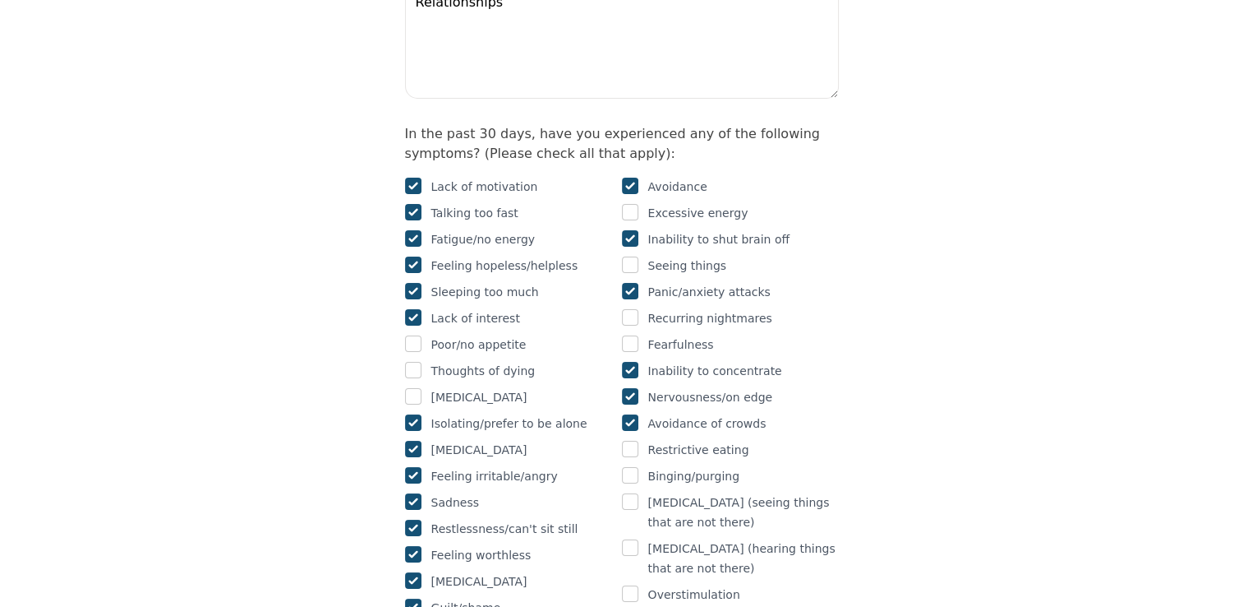
checkbox input "true"
click at [629, 584] on div at bounding box center [630, 594] width 16 height 20
click at [630, 585] on input "checkbox" at bounding box center [630, 593] width 16 height 16
checkbox input "true"
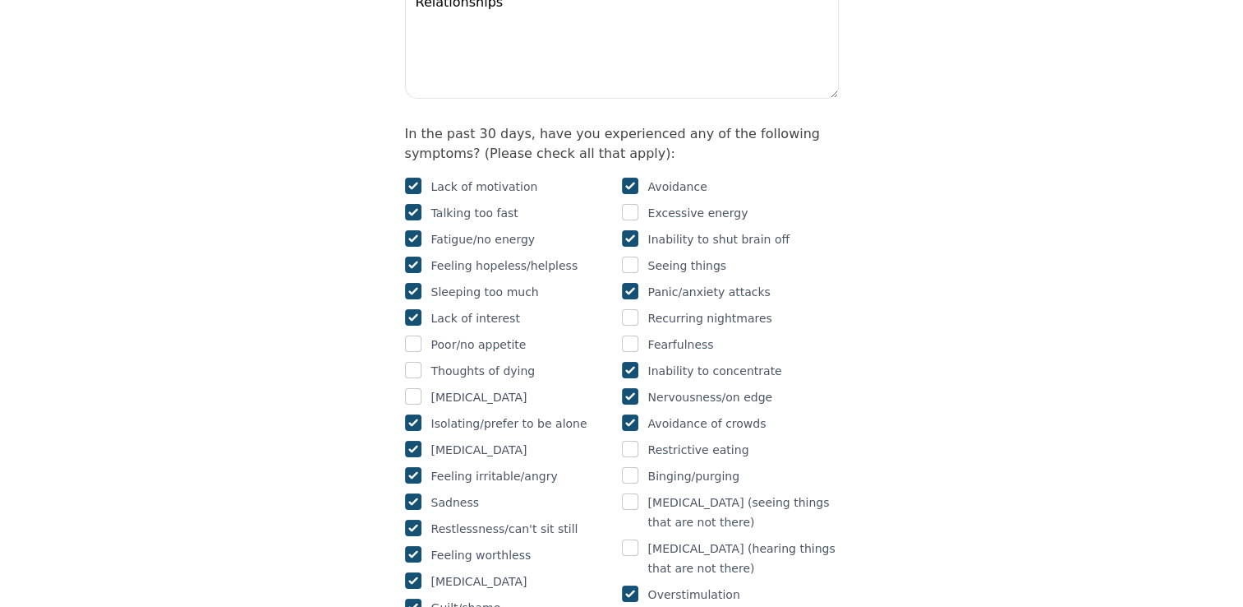
checkbox input "true"
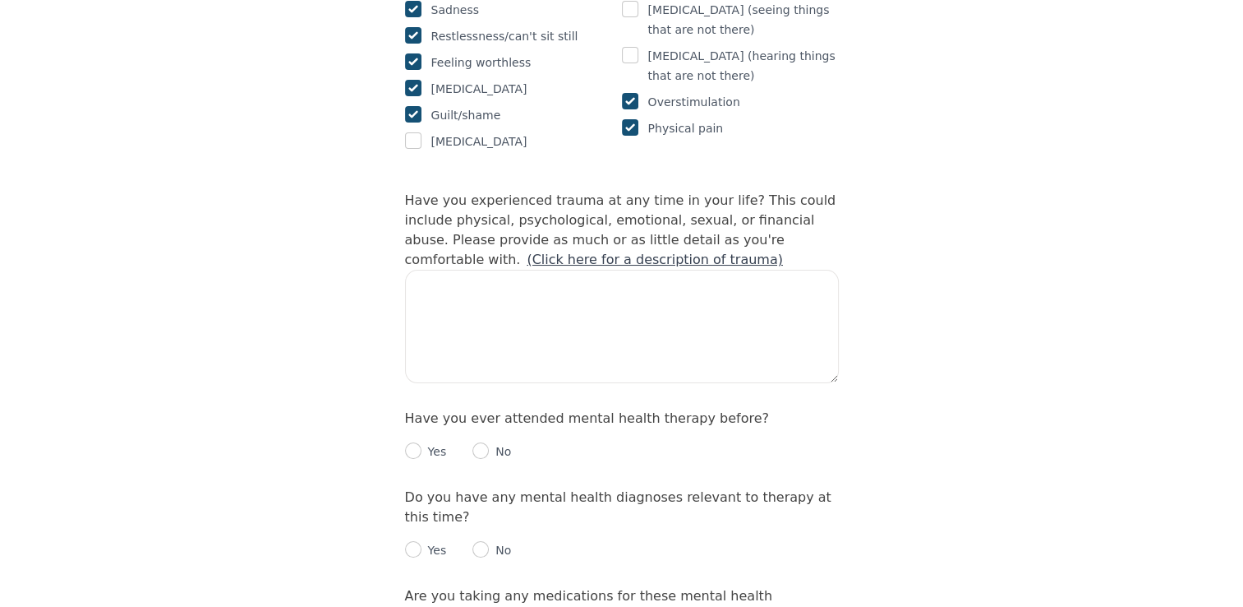
scroll to position [1490, 0]
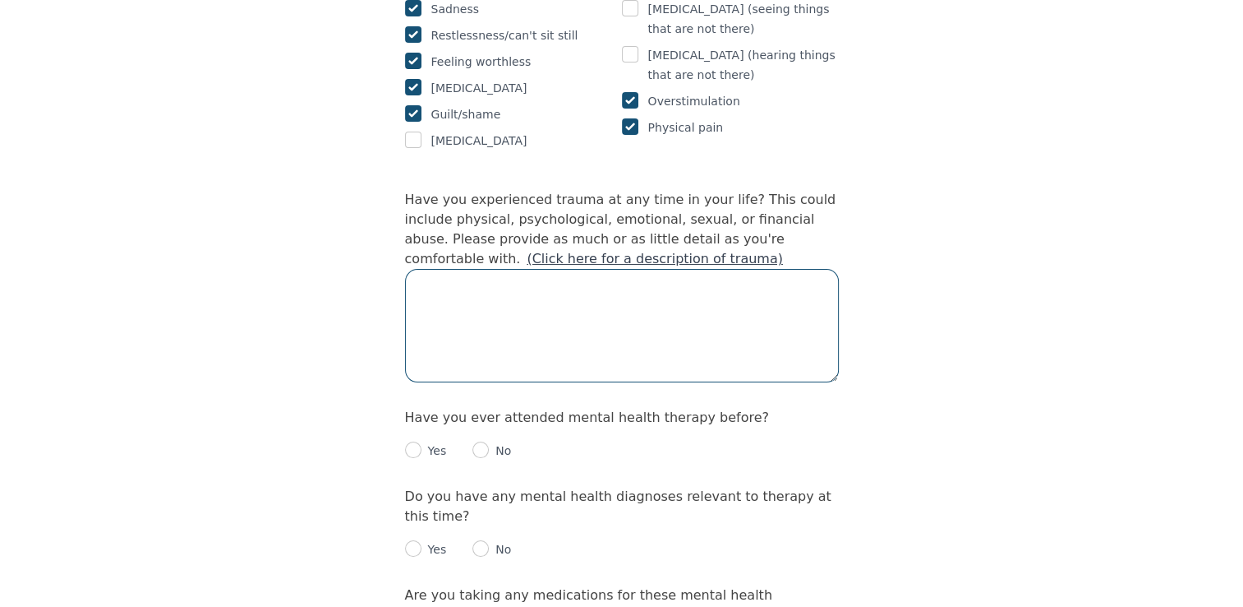
click at [620, 269] on textarea at bounding box center [622, 325] width 434 height 113
click at [604, 269] on textarea "I have experienced both physical and emotional trauma" at bounding box center [622, 325] width 434 height 113
click at [556, 269] on textarea "I have experienced both physical and emotional trauma" at bounding box center [622, 325] width 434 height 113
click at [573, 269] on textarea "I have experienced physical and emotional trauma" at bounding box center [622, 325] width 434 height 113
click at [573, 269] on textarea "I have experienced physical, psychological and emotional trauma" at bounding box center [622, 325] width 434 height 113
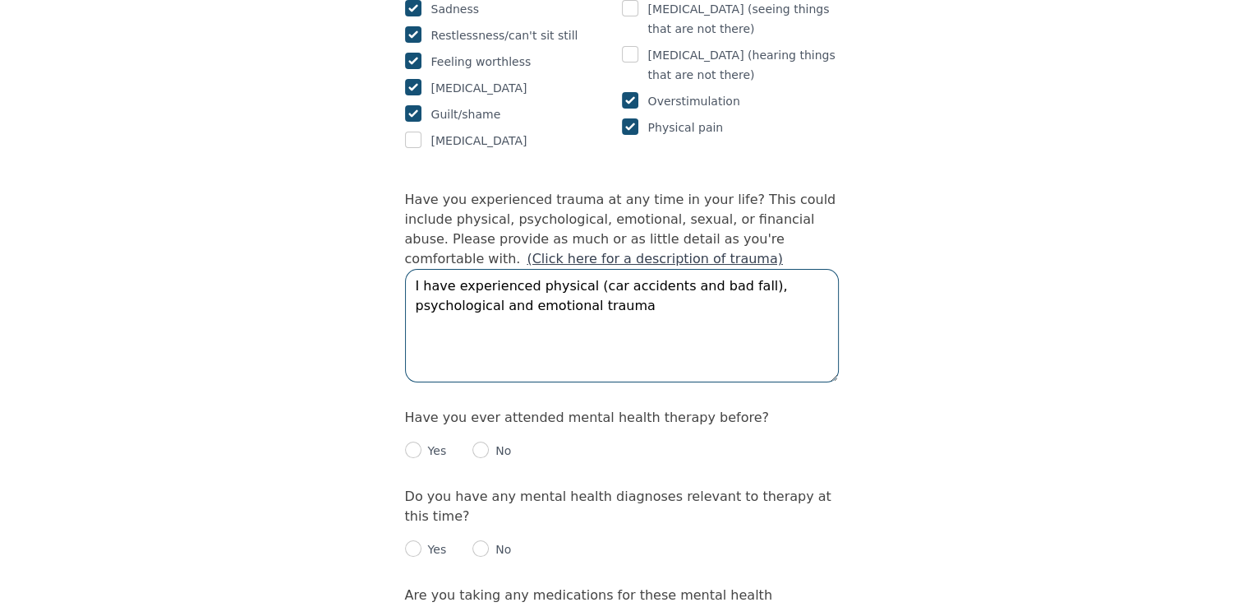
click at [569, 269] on textarea "I have experienced physical (car accidents and bad fall), psychological and emo…" at bounding box center [622, 325] width 434 height 113
type textarea "I have experienced physical (car accidents and bad fall), psychological and emo…"
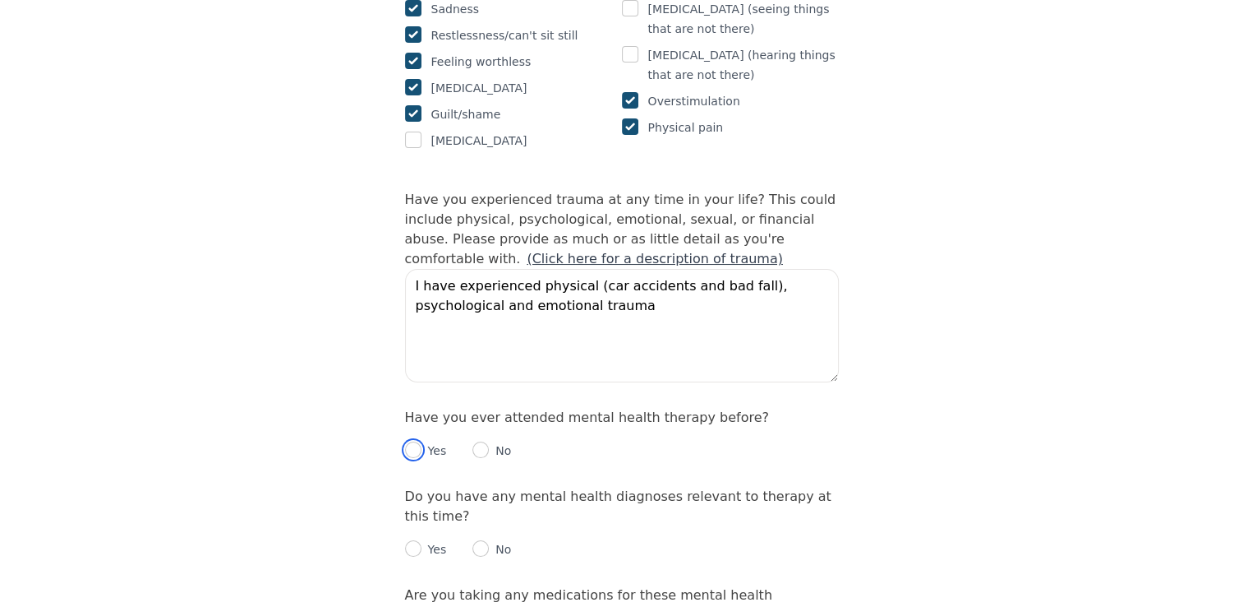
click at [413, 441] on input "radio" at bounding box center [413, 449] width 16 height 16
radio input "true"
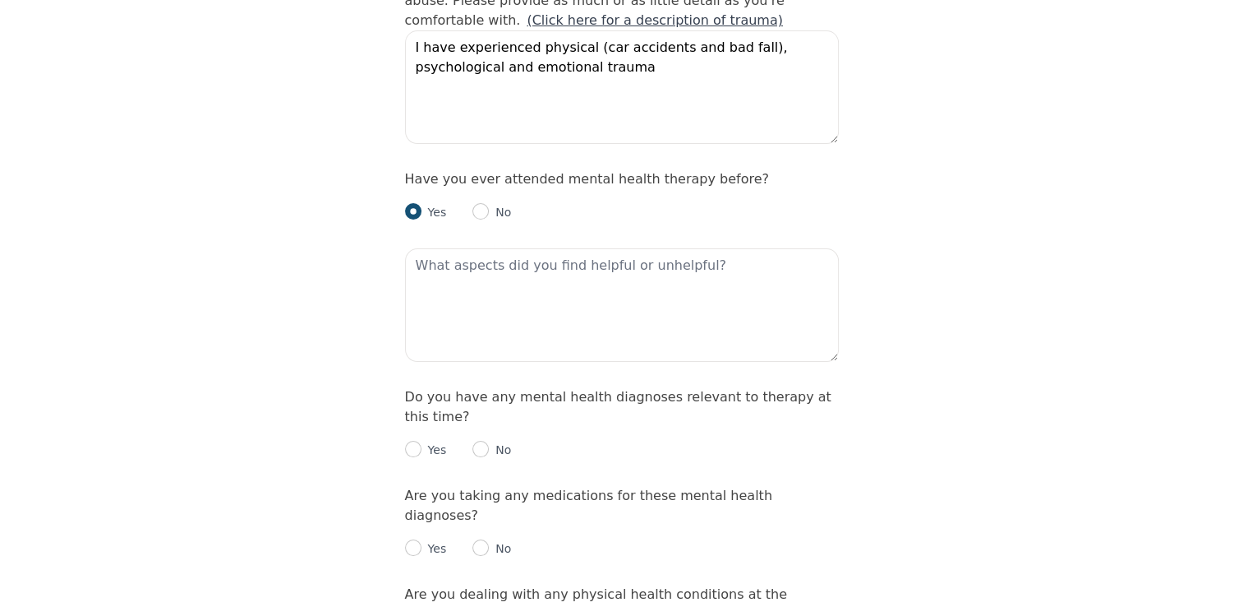
scroll to position [1746, 0]
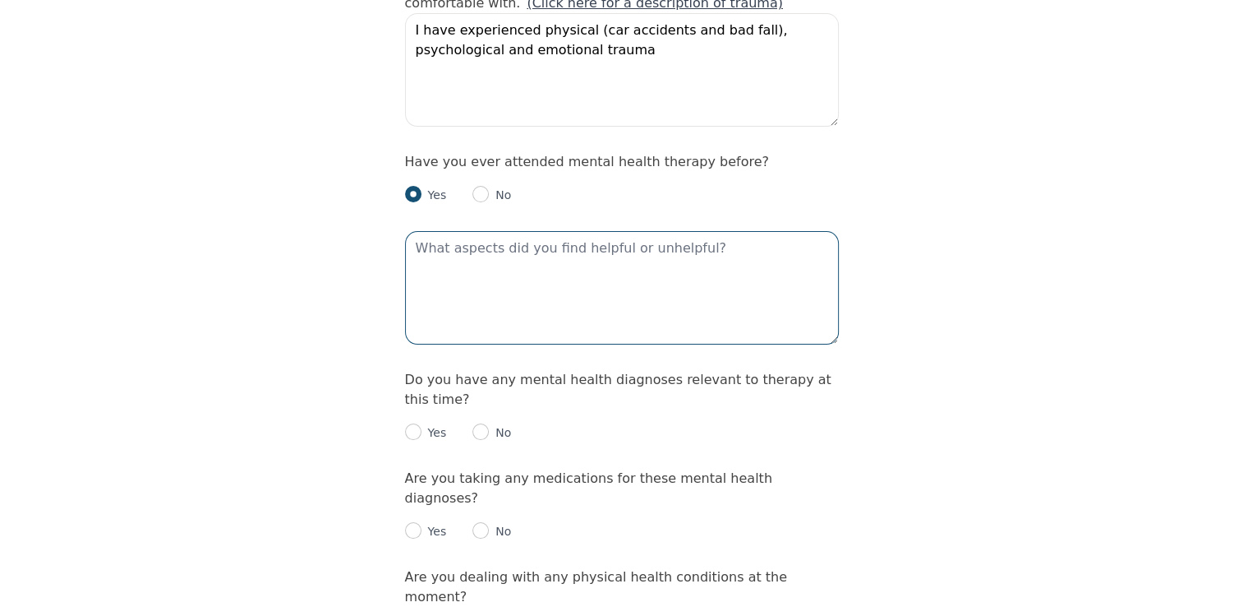
click at [618, 231] on textarea at bounding box center [622, 287] width 434 height 113
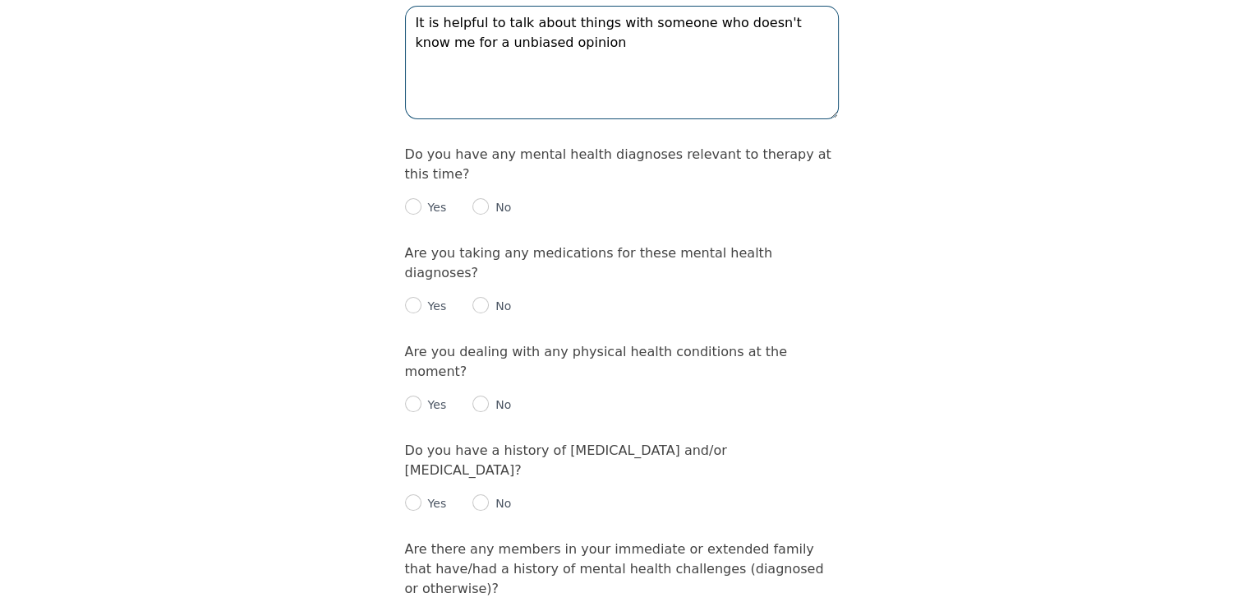
scroll to position [1976, 0]
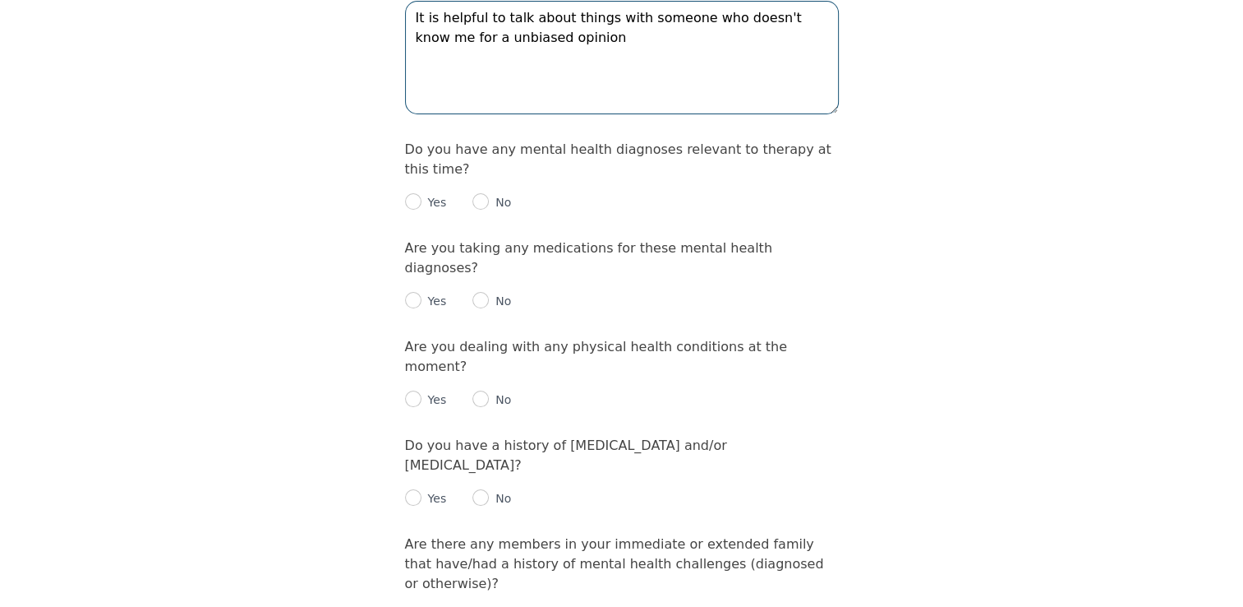
type textarea "It is helpful to talk about things with someone who doesn't know me for a unbia…"
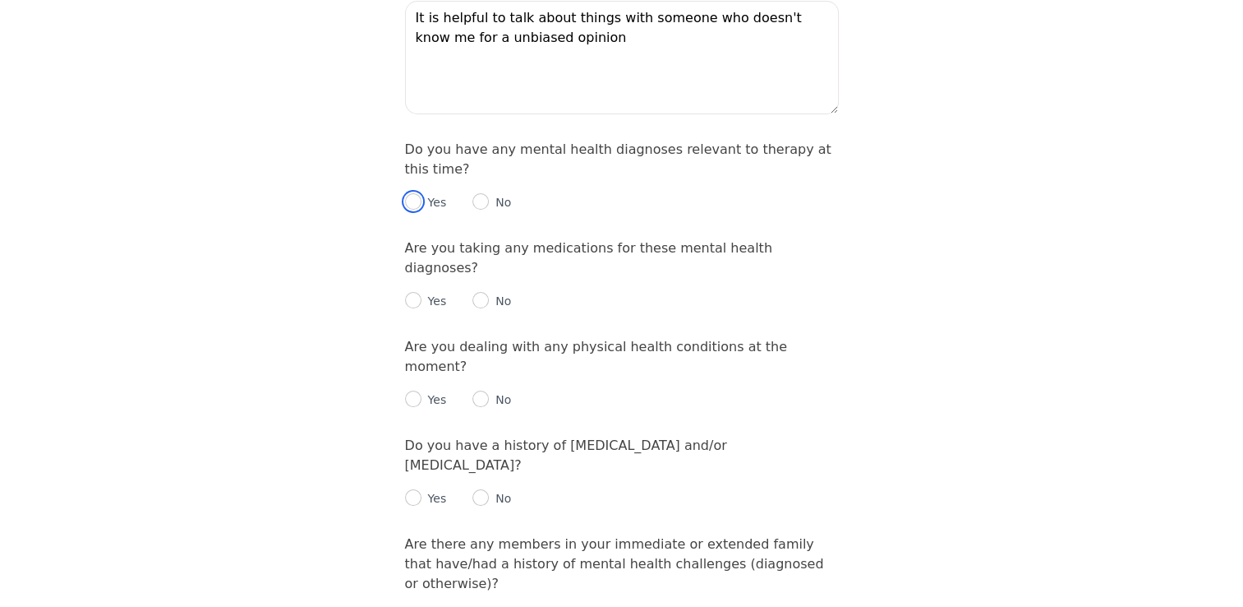
click at [408, 193] on input "radio" at bounding box center [413, 201] width 16 height 16
radio input "true"
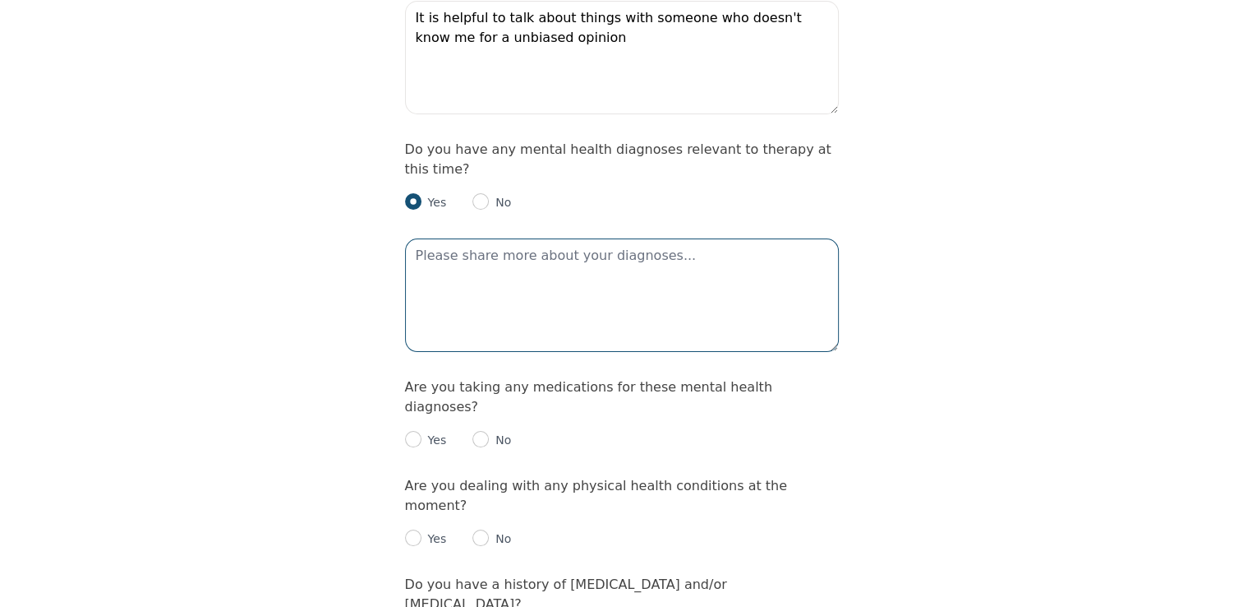
click at [422, 238] on textarea at bounding box center [622, 294] width 434 height 113
type textarea "[MEDICAL_DATA], [MEDICAL_DATA], RSD, [MEDICAL_DATA],"
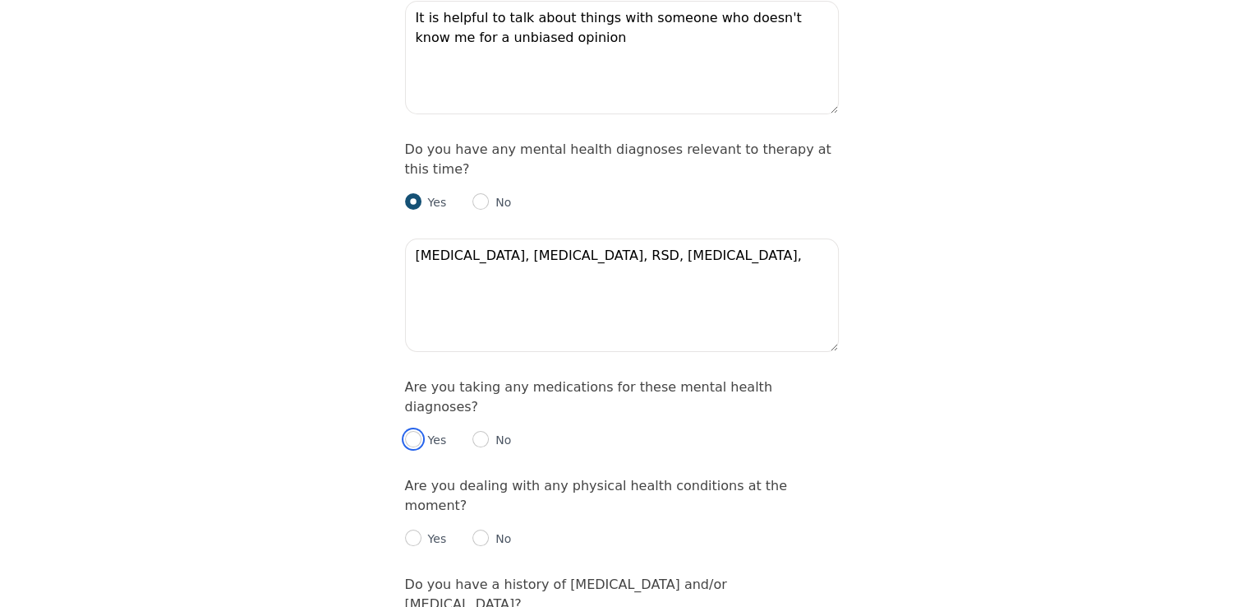
click at [412, 431] on input "radio" at bounding box center [413, 439] width 16 height 16
radio input "true"
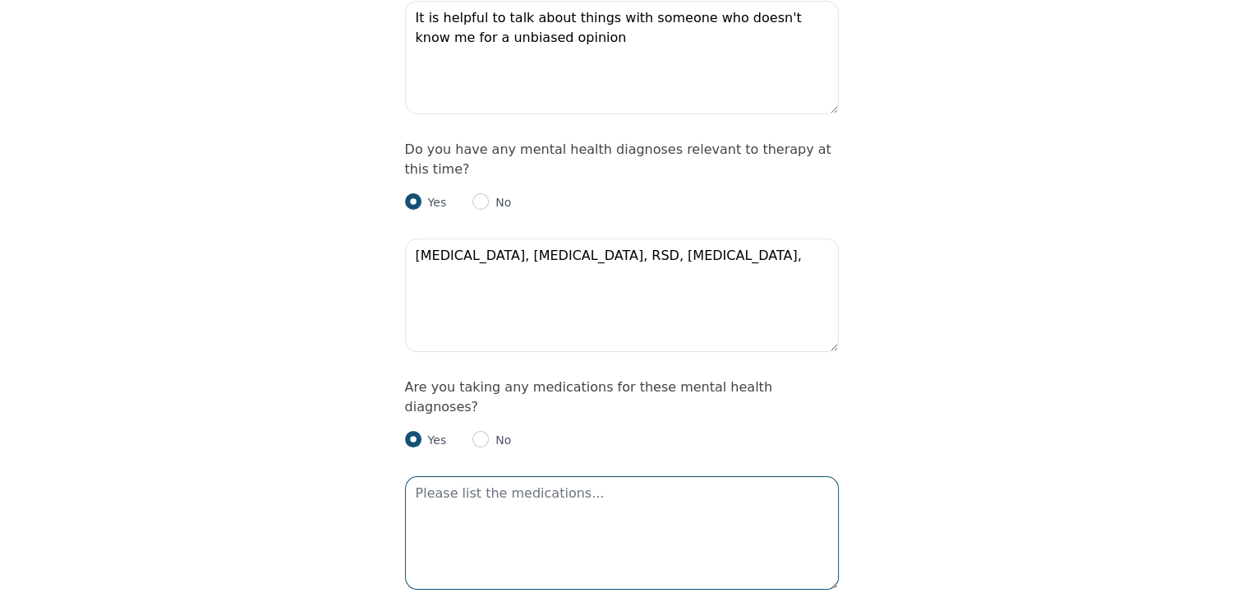
click at [440, 476] on textarea at bounding box center [622, 532] width 434 height 113
type textarea "yes"
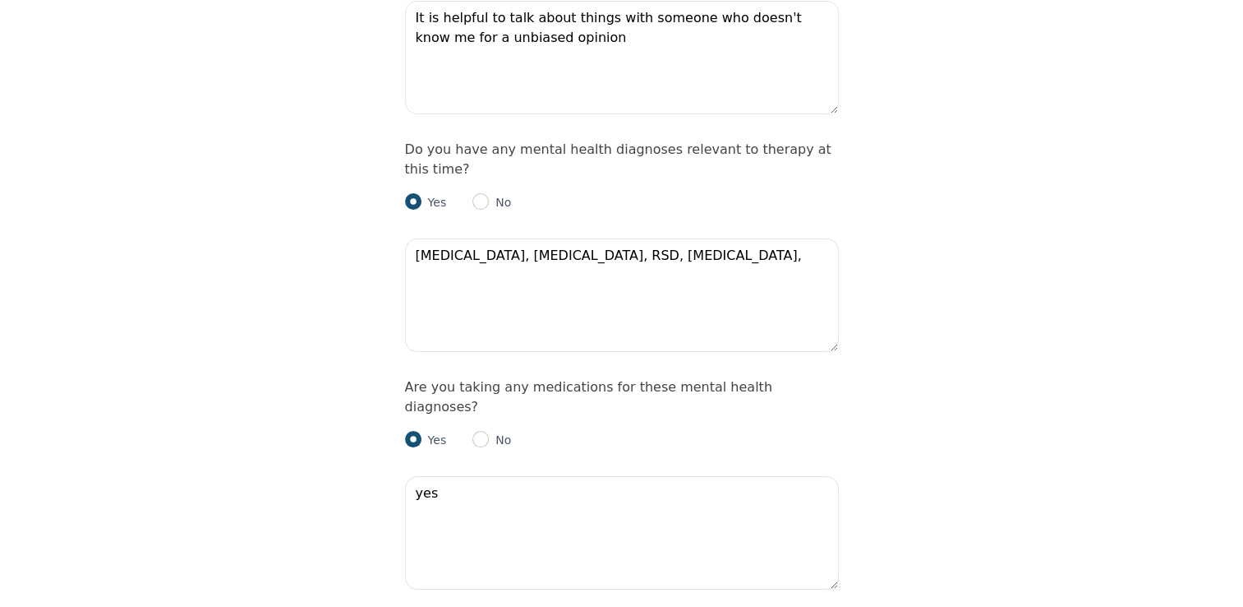
radio input "true"
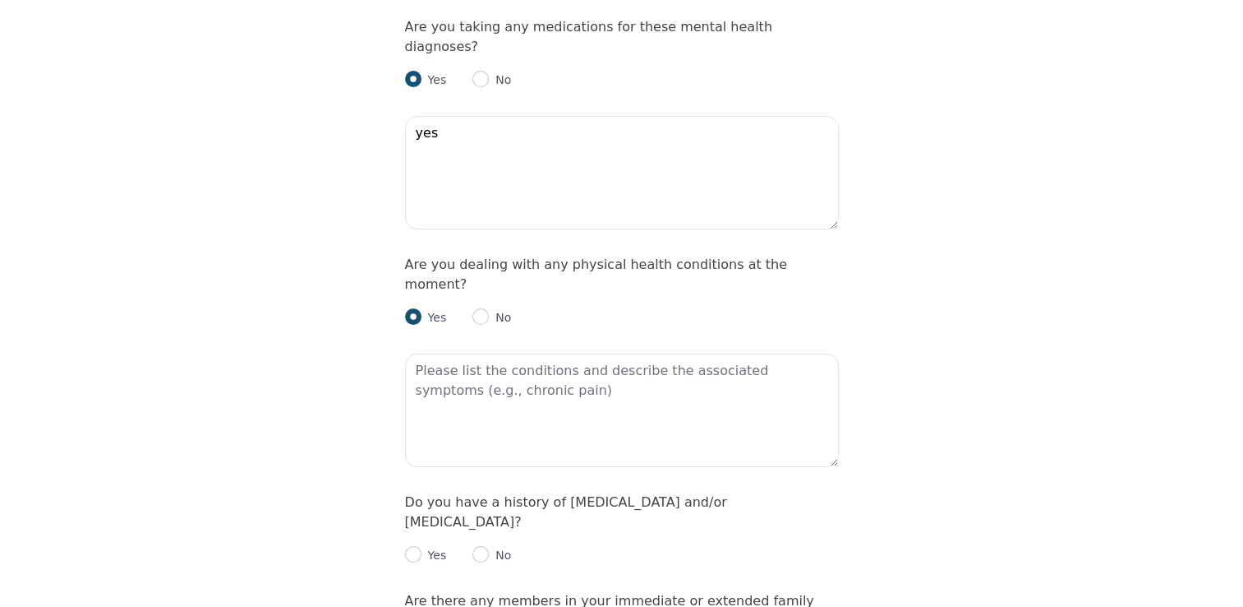
scroll to position [2360, 0]
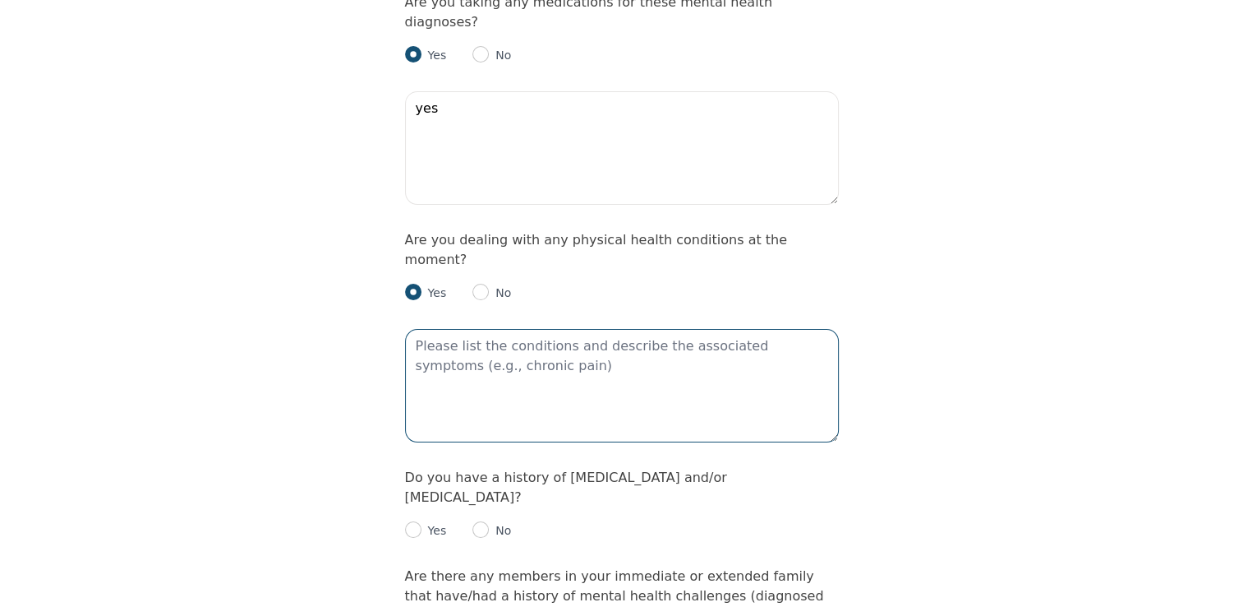
click at [569, 329] on textarea at bounding box center [622, 385] width 434 height 113
type textarea "[MEDICAL_DATA]"
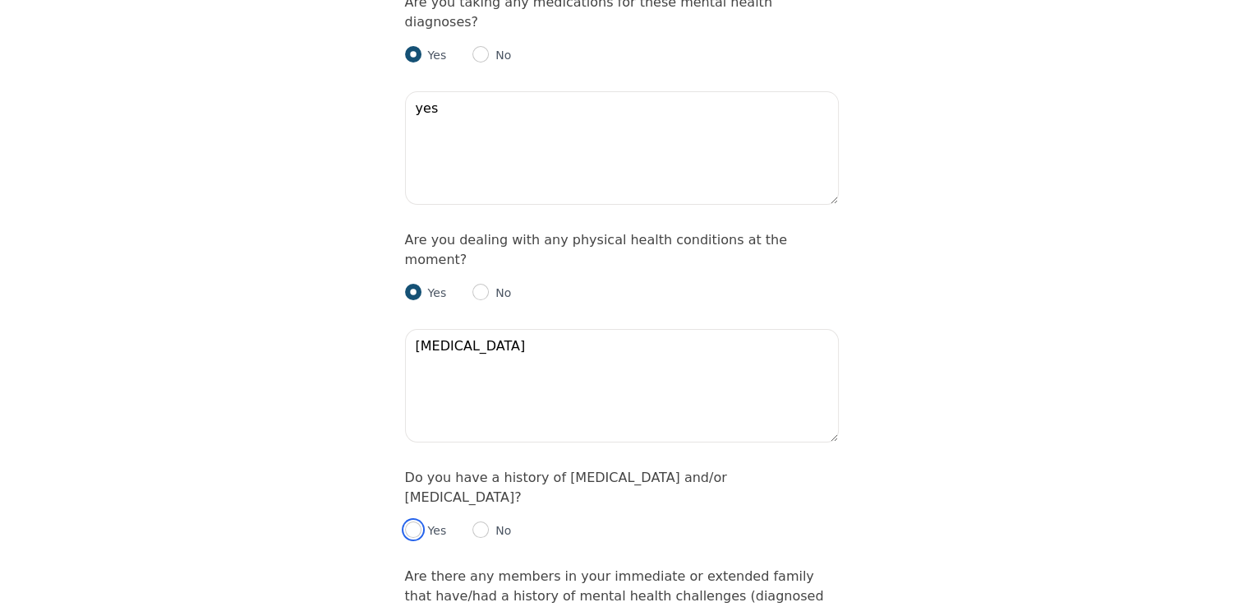
click at [414, 521] on input "radio" at bounding box center [413, 529] width 16 height 16
radio input "true"
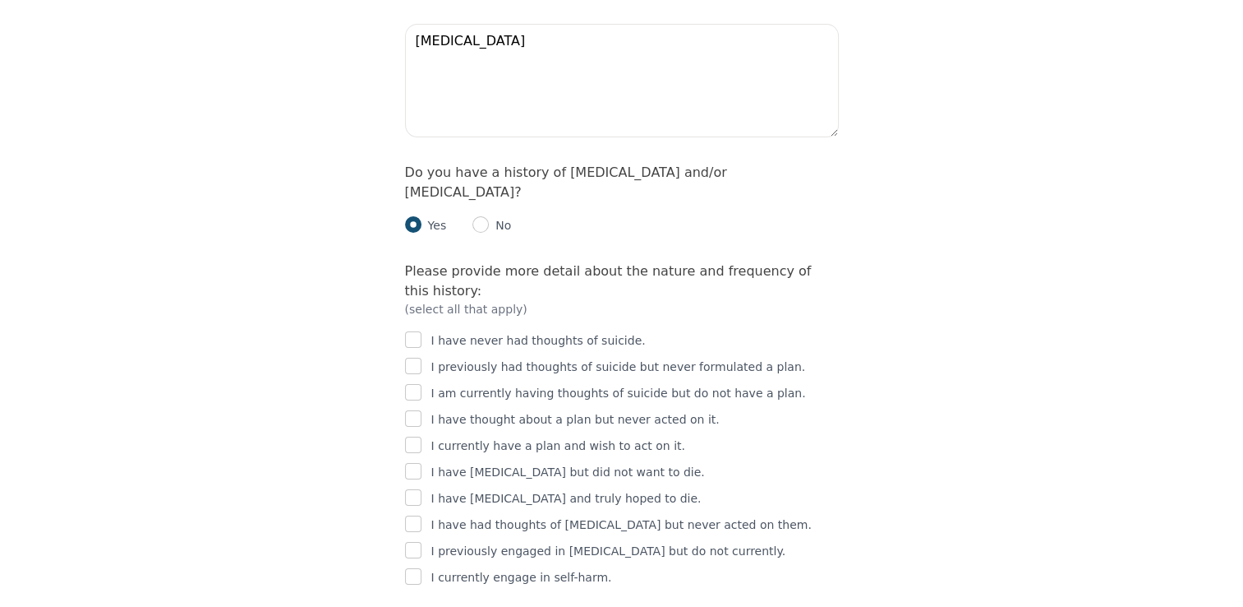
scroll to position [2693, 0]
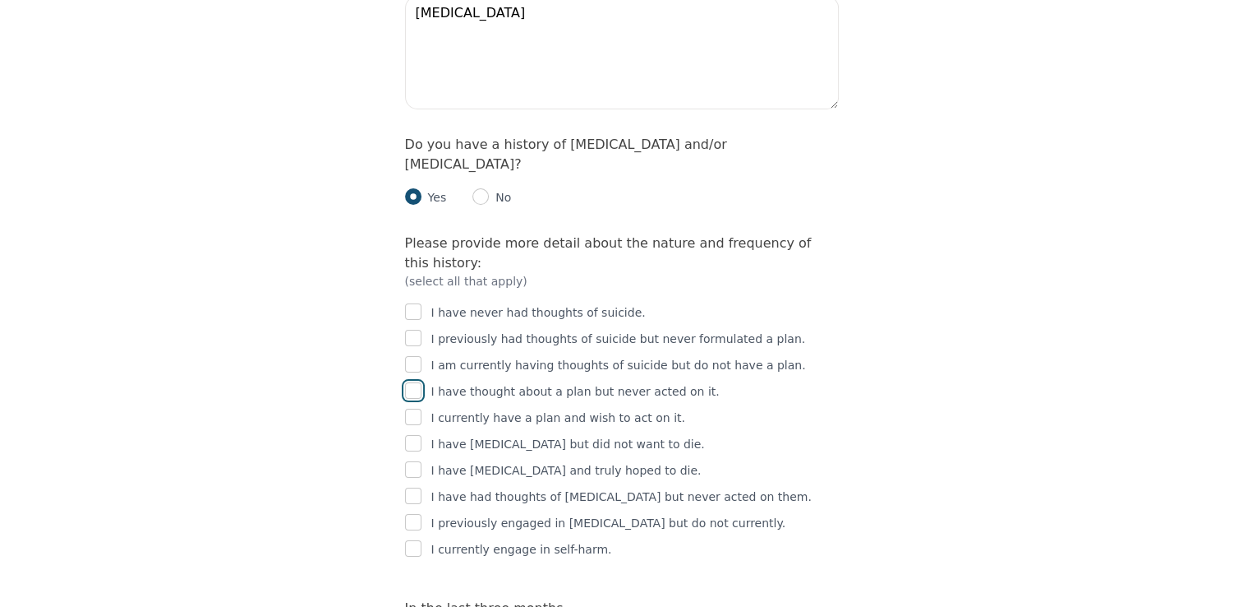
click at [412, 382] on input "checkbox" at bounding box center [413, 390] width 16 height 16
checkbox input "true"
click at [414, 487] on input "checkbox" at bounding box center [413, 495] width 16 height 16
checkbox input "true"
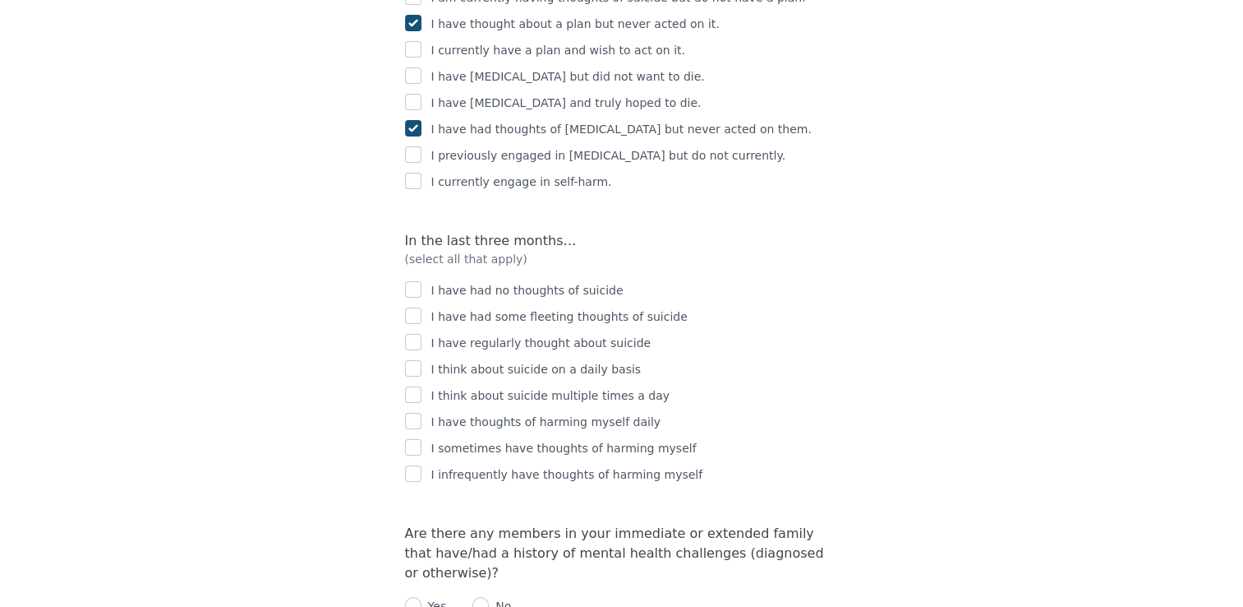
scroll to position [3084, 0]
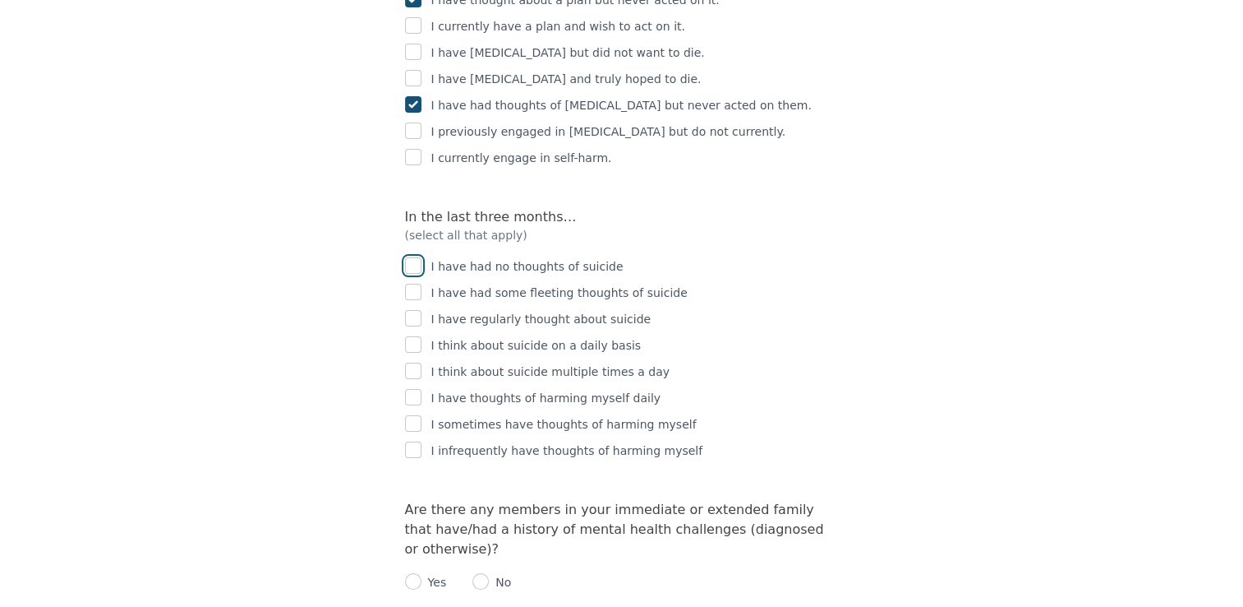
click at [411, 257] on input "checkbox" at bounding box center [413, 265] width 16 height 16
checkbox input "true"
click at [408, 573] on input "radio" at bounding box center [413, 581] width 16 height 16
radio input "true"
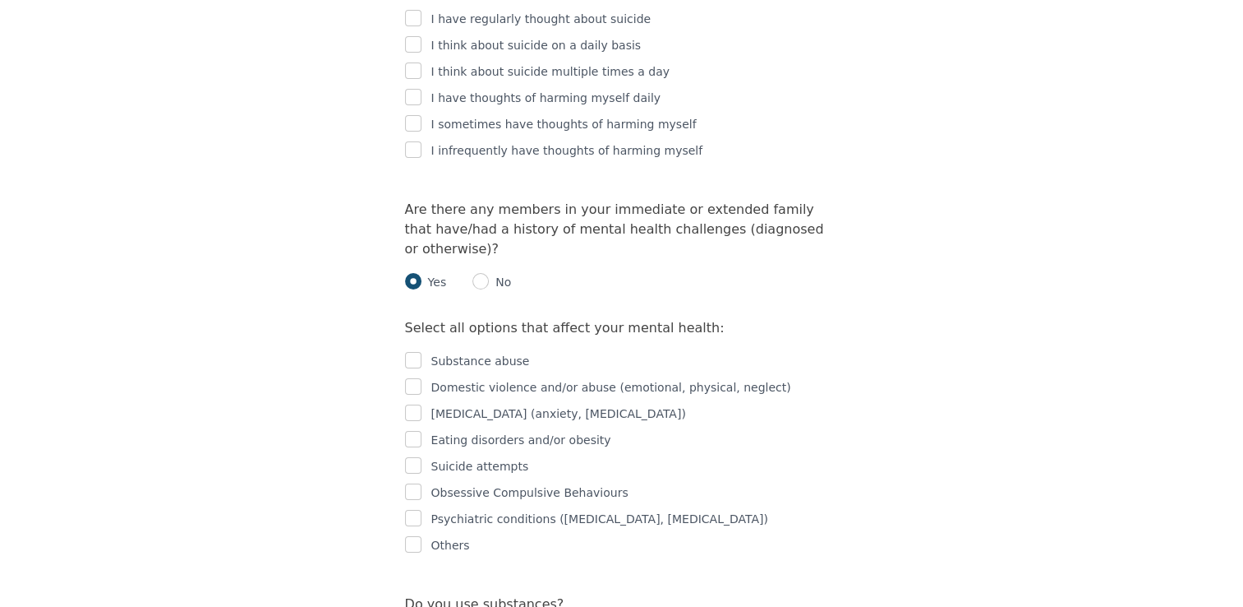
scroll to position [3394, 0]
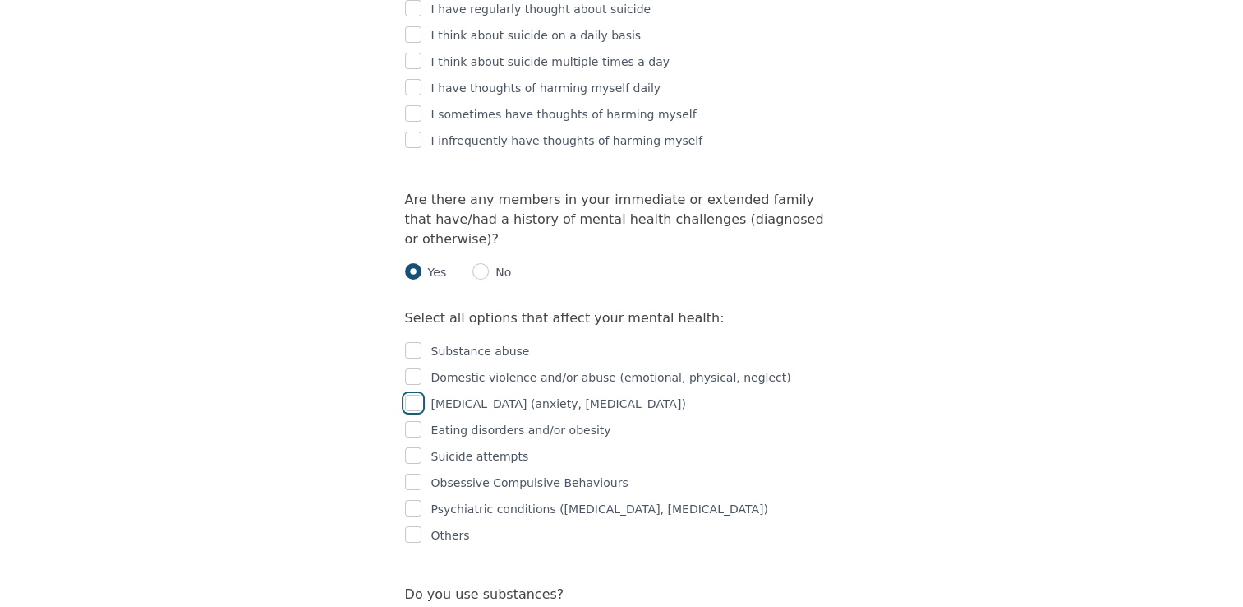
click at [408, 394] on input "checkbox" at bounding box center [413, 402] width 16 height 16
checkbox input "true"
click at [410, 421] on input "checkbox" at bounding box center [413, 429] width 16 height 16
checkbox input "true"
click at [411, 473] on input "checkbox" at bounding box center [413, 481] width 16 height 16
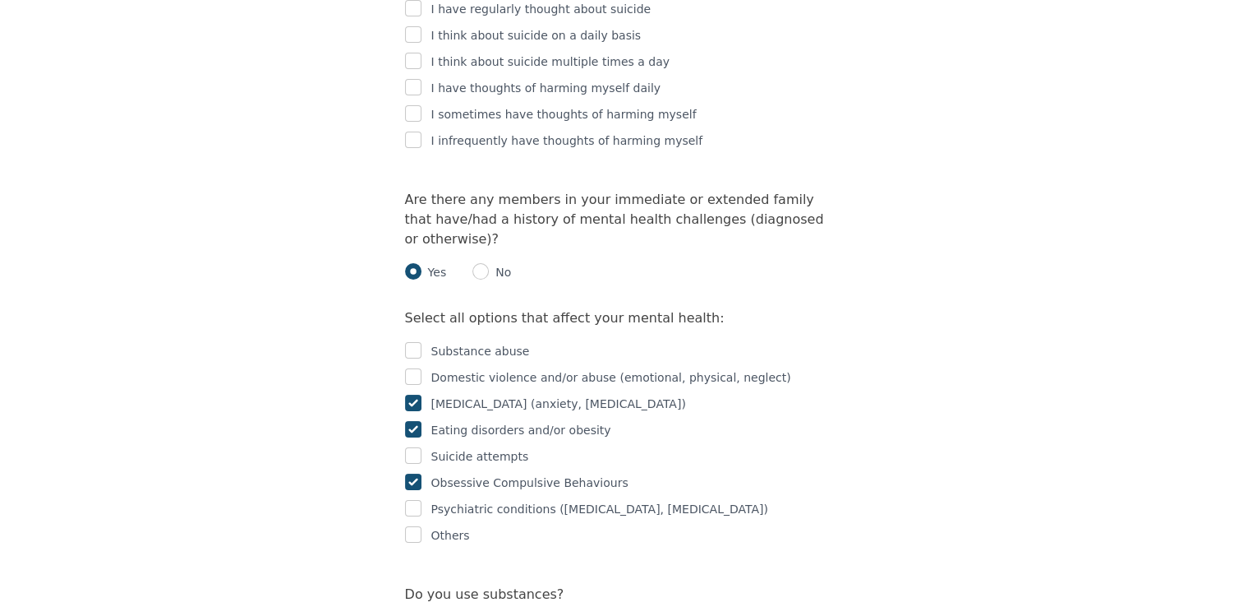
checkbox input "true"
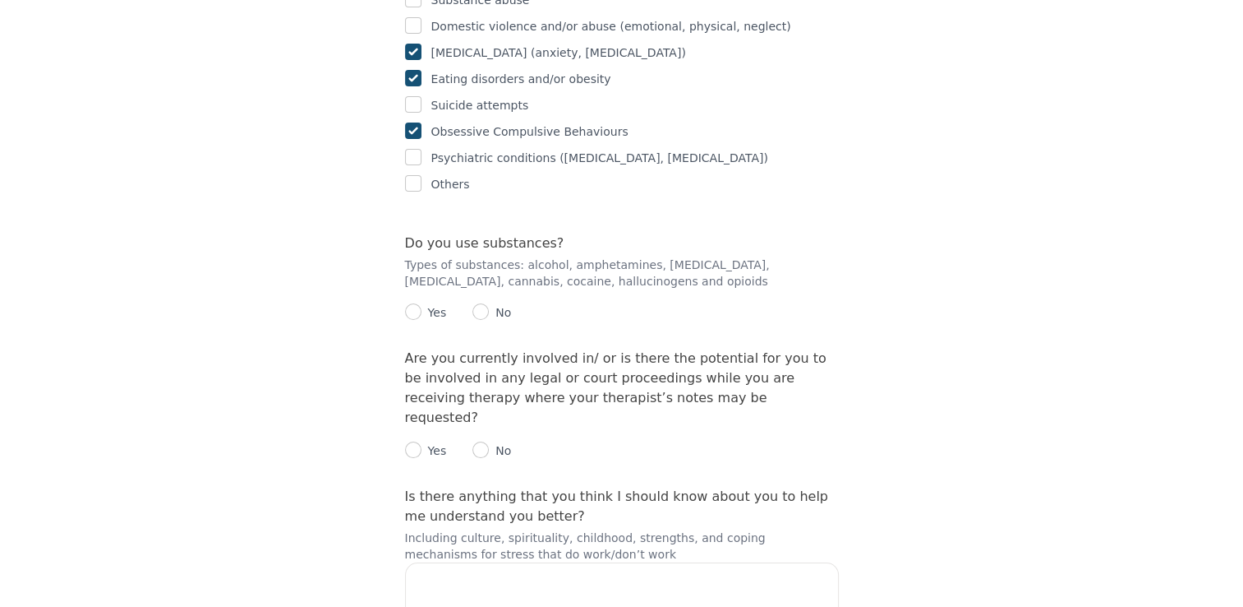
scroll to position [3750, 0]
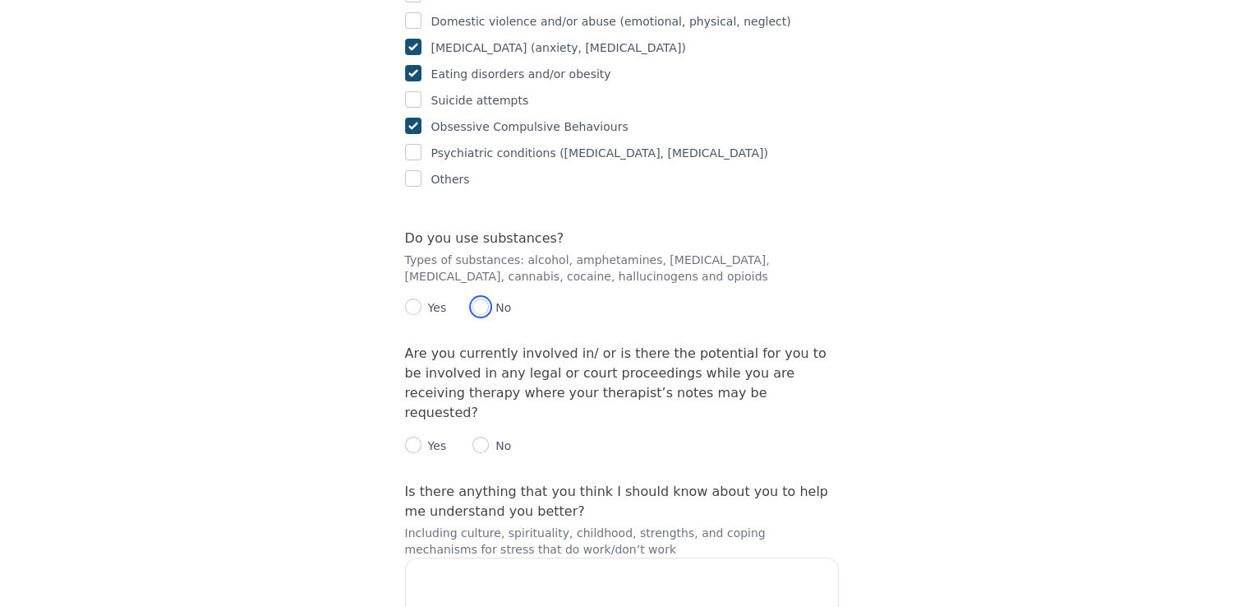
click at [480, 298] on input "radio" at bounding box center [481, 306] width 16 height 16
radio input "true"
click at [486, 436] on input "radio" at bounding box center [481, 444] width 16 height 16
radio input "true"
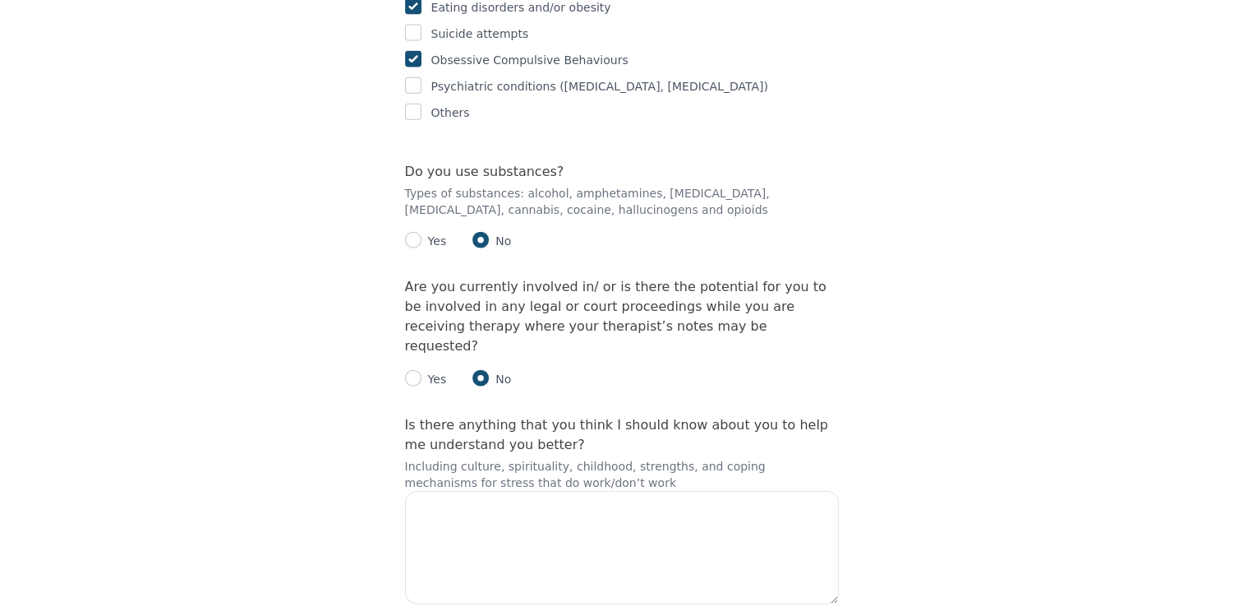
scroll to position [3817, 0]
click at [454, 490] on textarea at bounding box center [622, 546] width 434 height 113
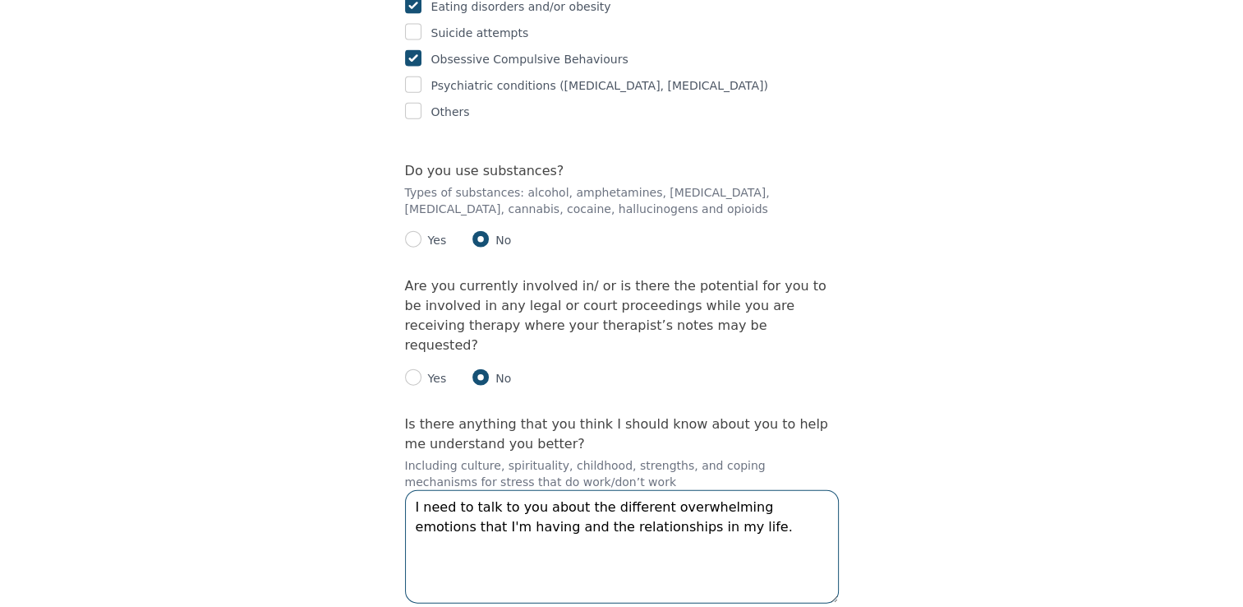
type textarea "I need to talk to you about the different overwhelming emotions that I'm having…"
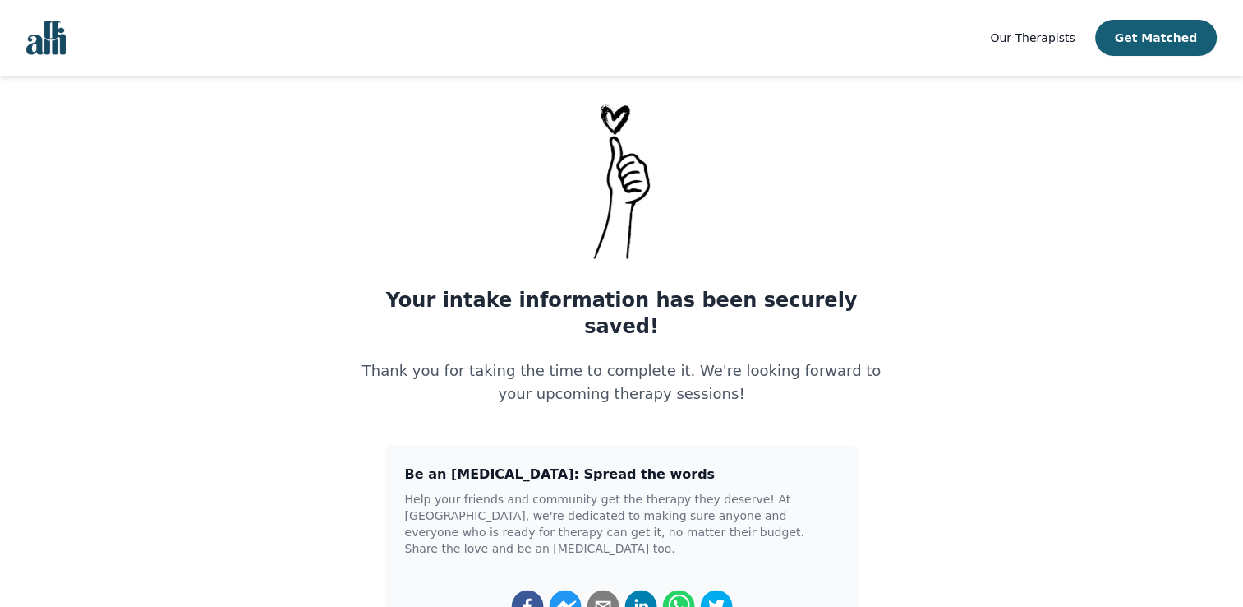
scroll to position [33, 0]
